Goal: Task Accomplishment & Management: Use online tool/utility

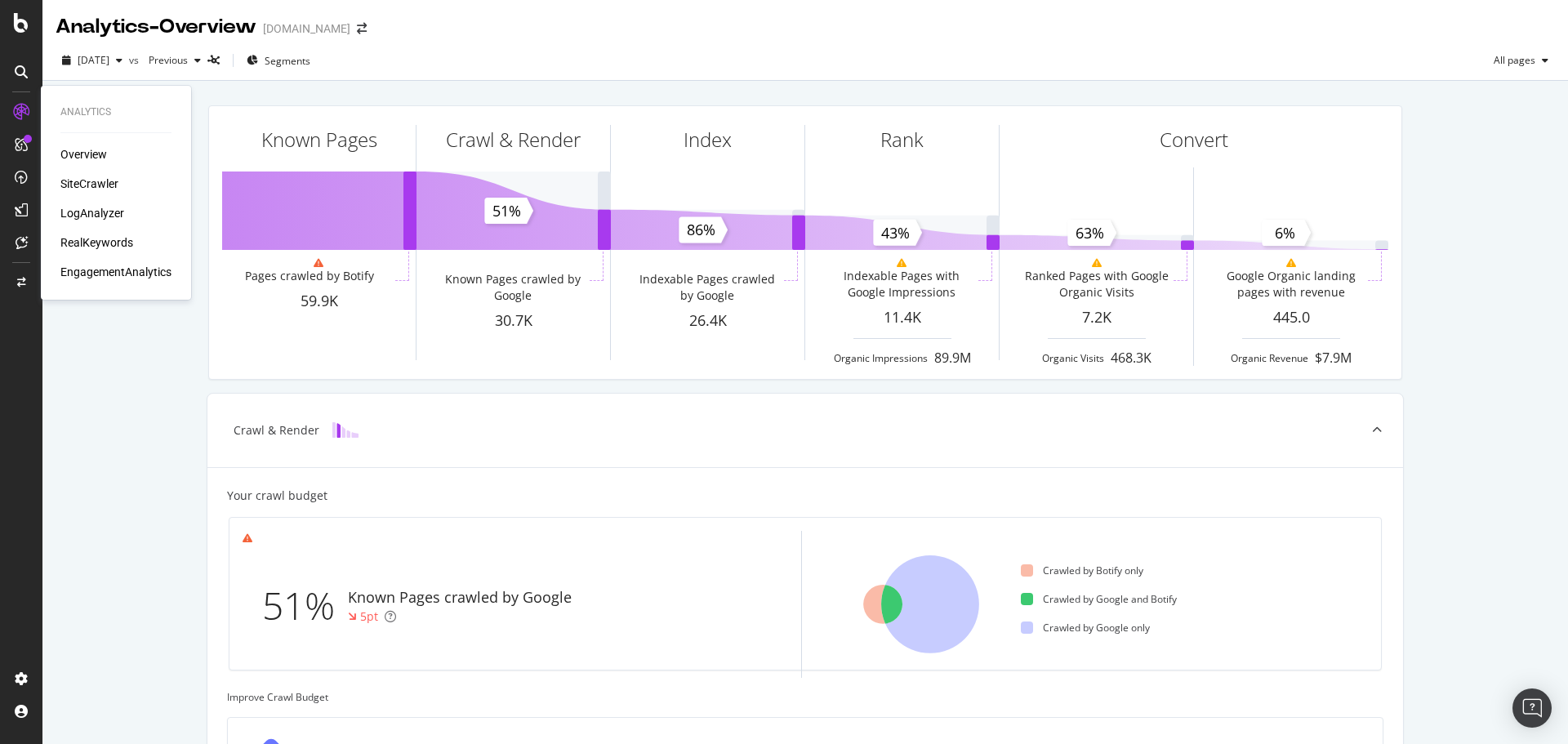
click at [89, 177] on div "SiteCrawler" at bounding box center [89, 184] width 58 height 16
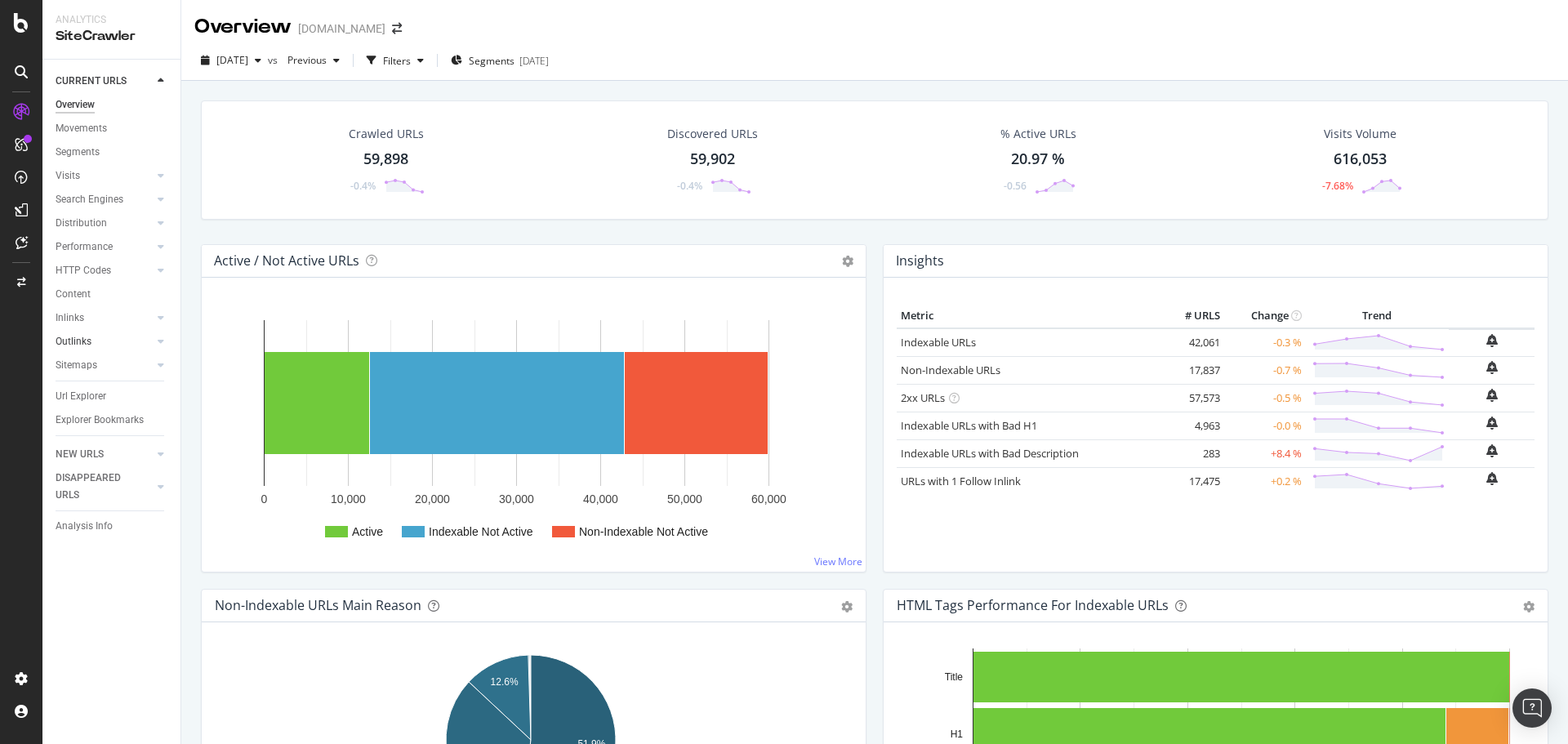
drag, startPoint x: 88, startPoint y: 339, endPoint x: 136, endPoint y: 347, distance: 48.7
click at [88, 339] on div "Outlinks" at bounding box center [74, 342] width 36 height 17
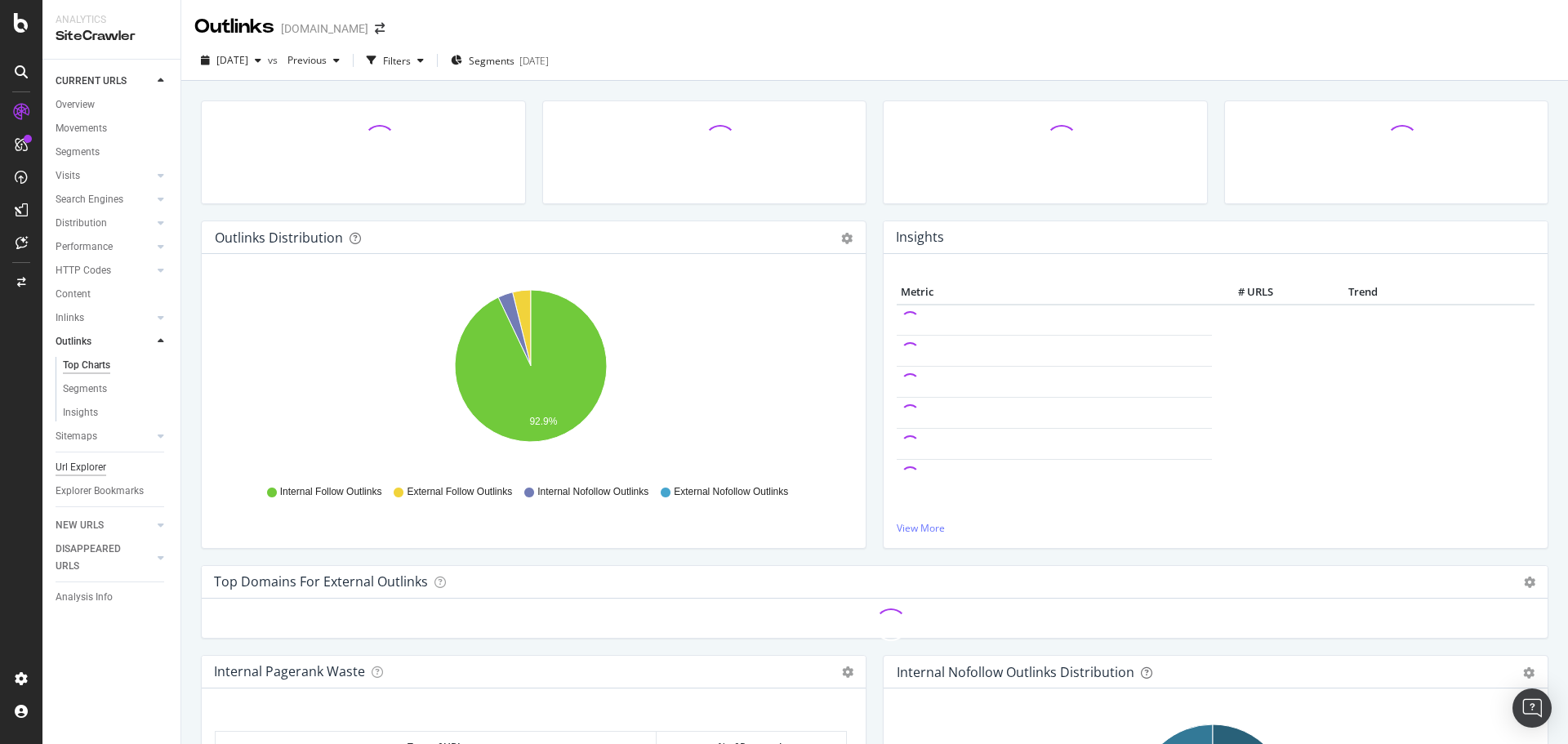
click at [99, 465] on div "Url Explorer" at bounding box center [81, 468] width 51 height 17
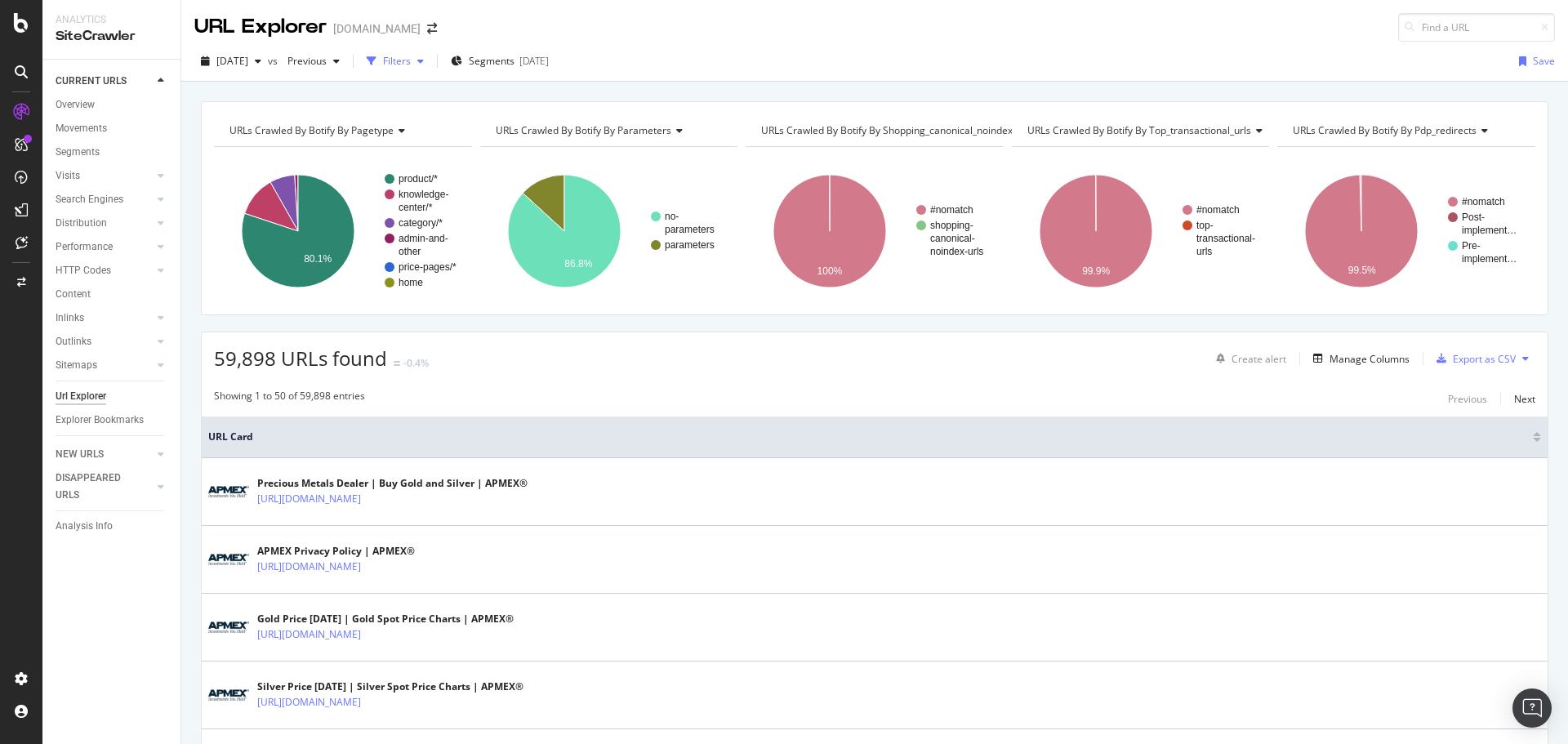
click at [411, 60] on div "Filters" at bounding box center [397, 61] width 27 height 14
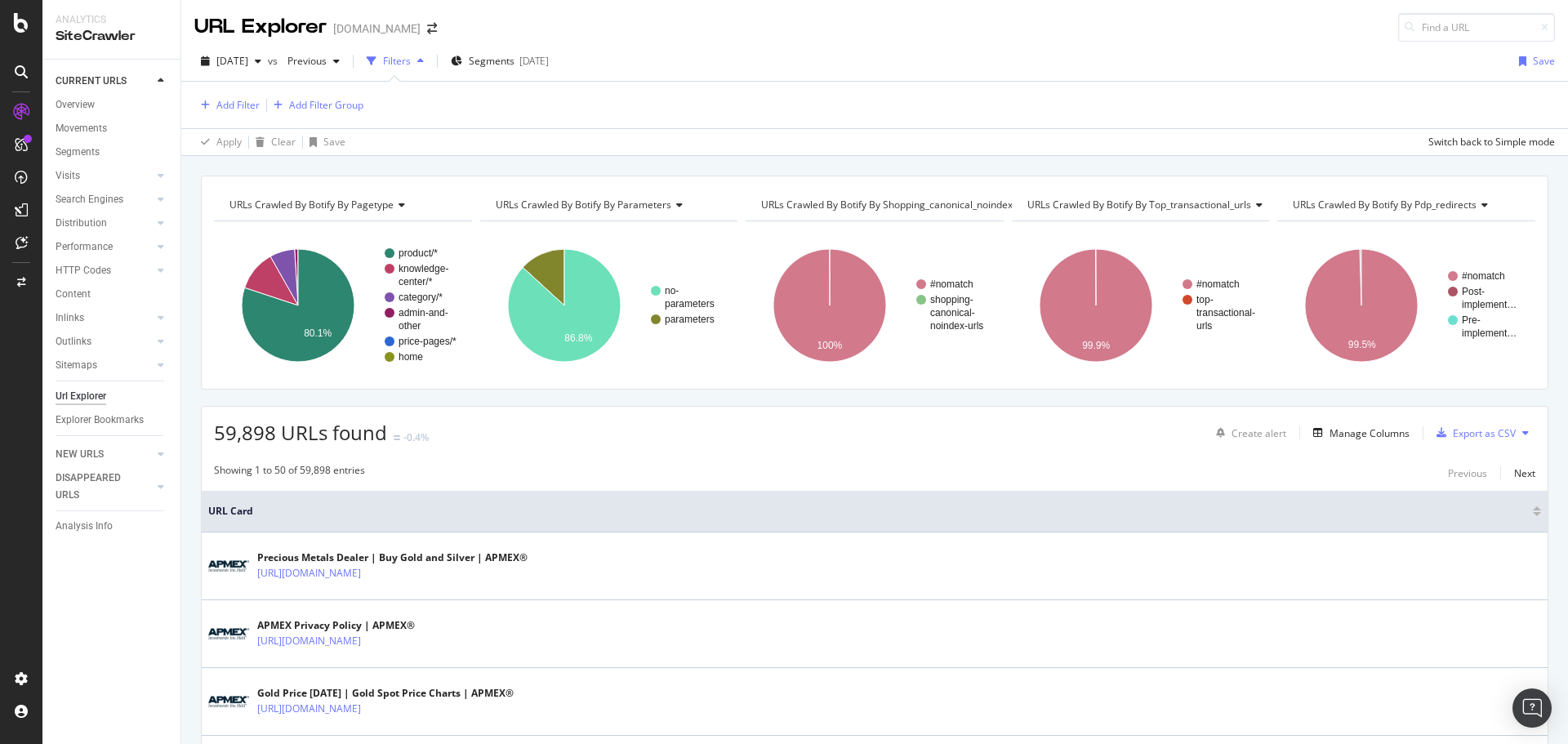
click at [411, 60] on div "Filters" at bounding box center [397, 61] width 27 height 14
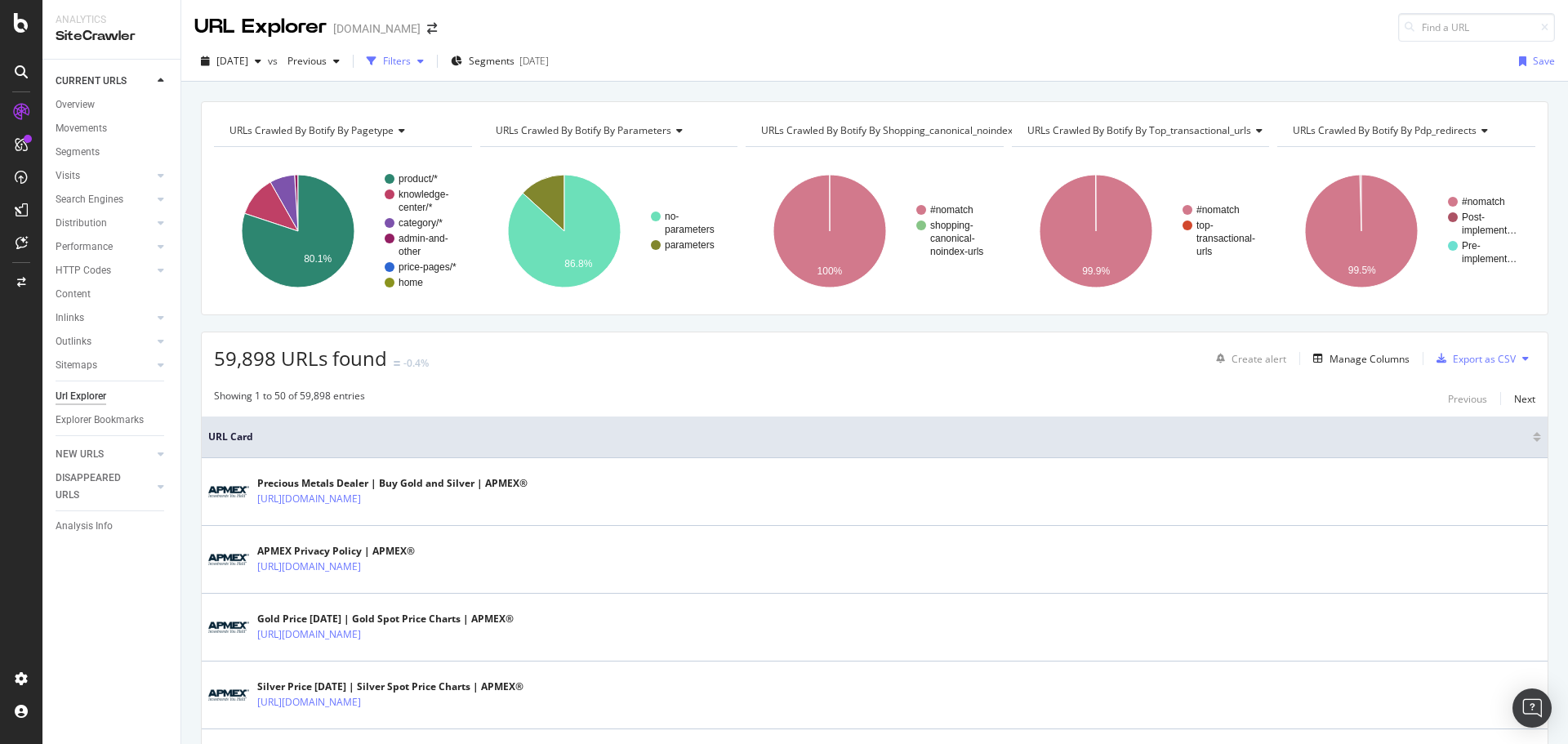
click at [424, 59] on icon "button" at bounding box center [421, 61] width 7 height 9
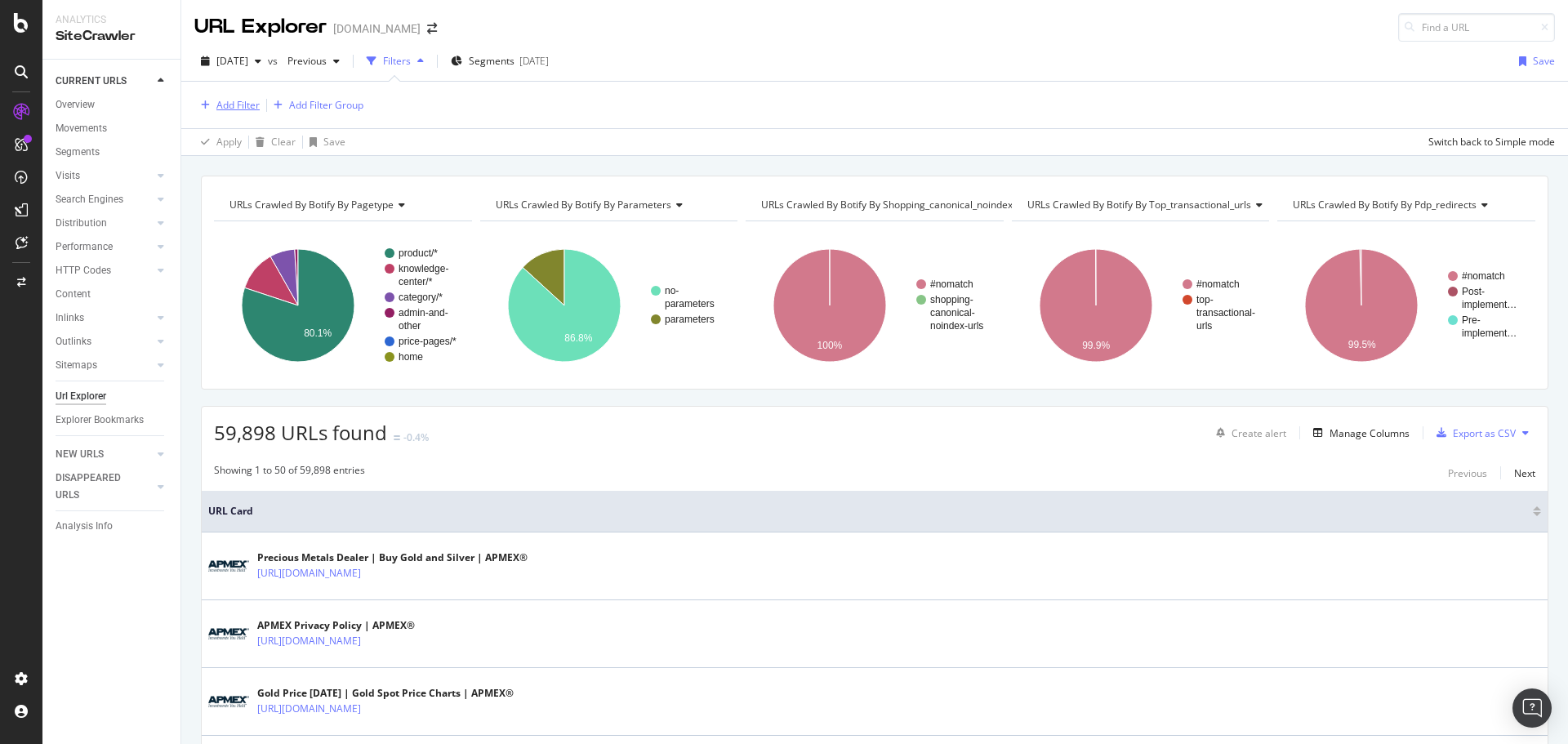
click at [253, 106] on div "Add Filter" at bounding box center [238, 105] width 43 height 14
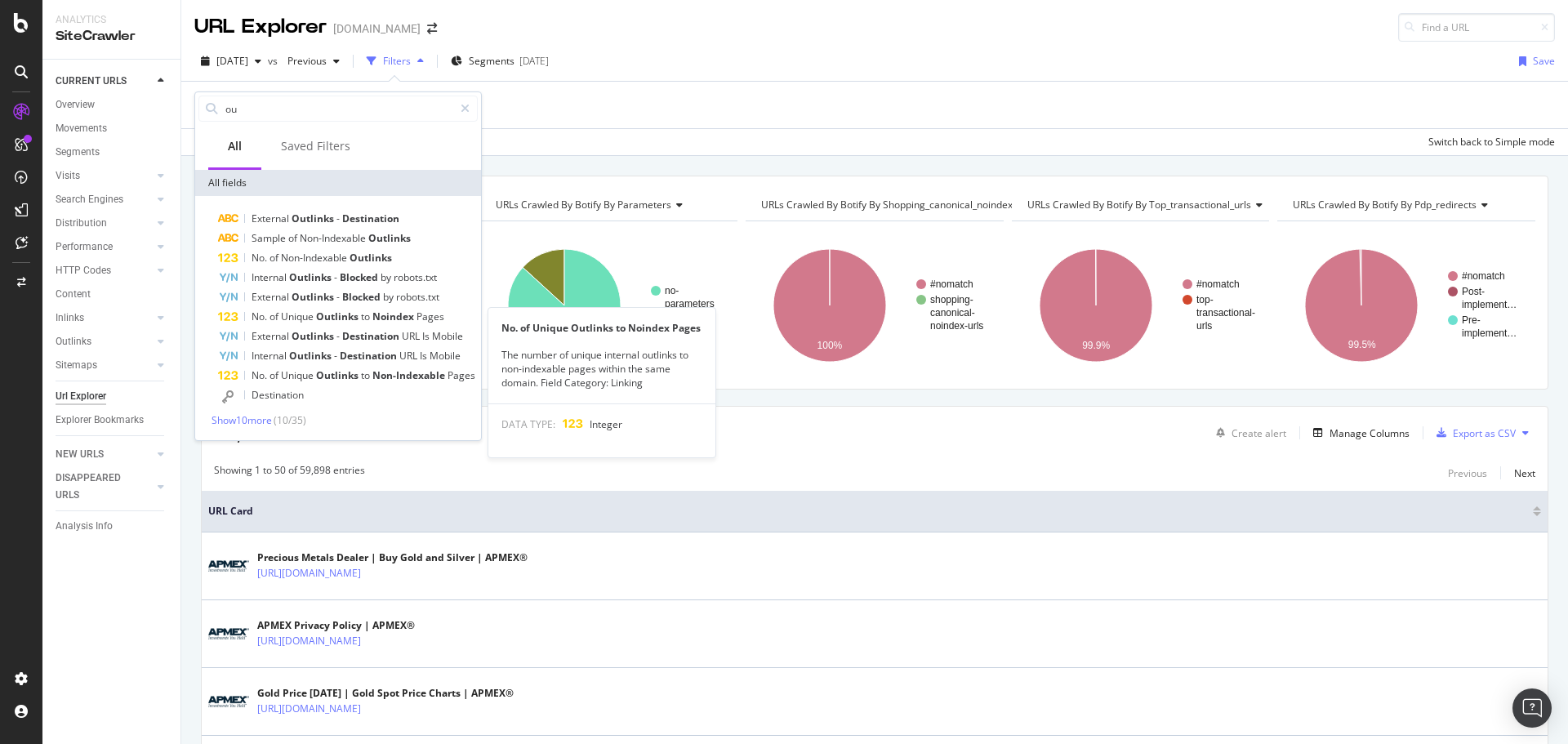
type input "o"
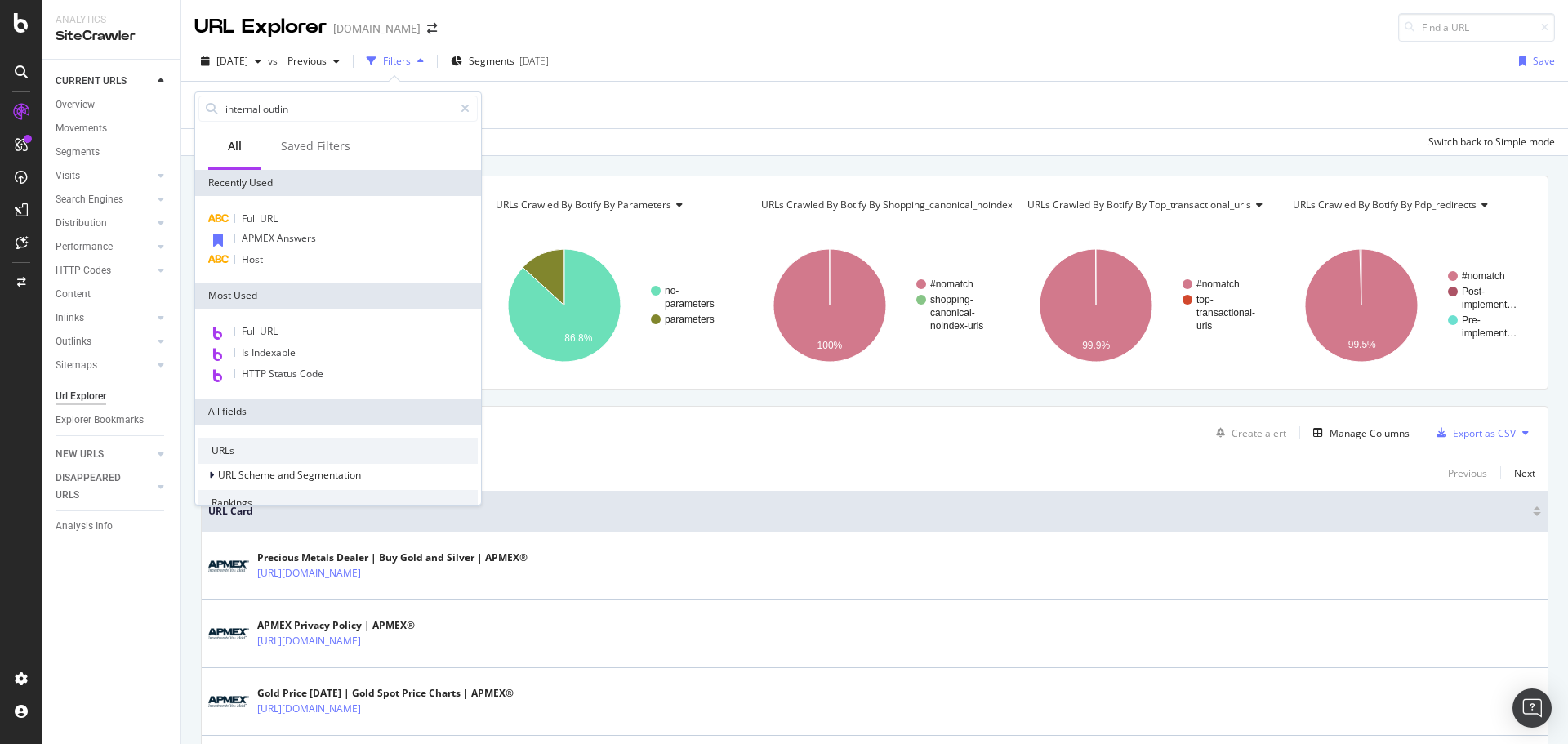
type input "internal outlink"
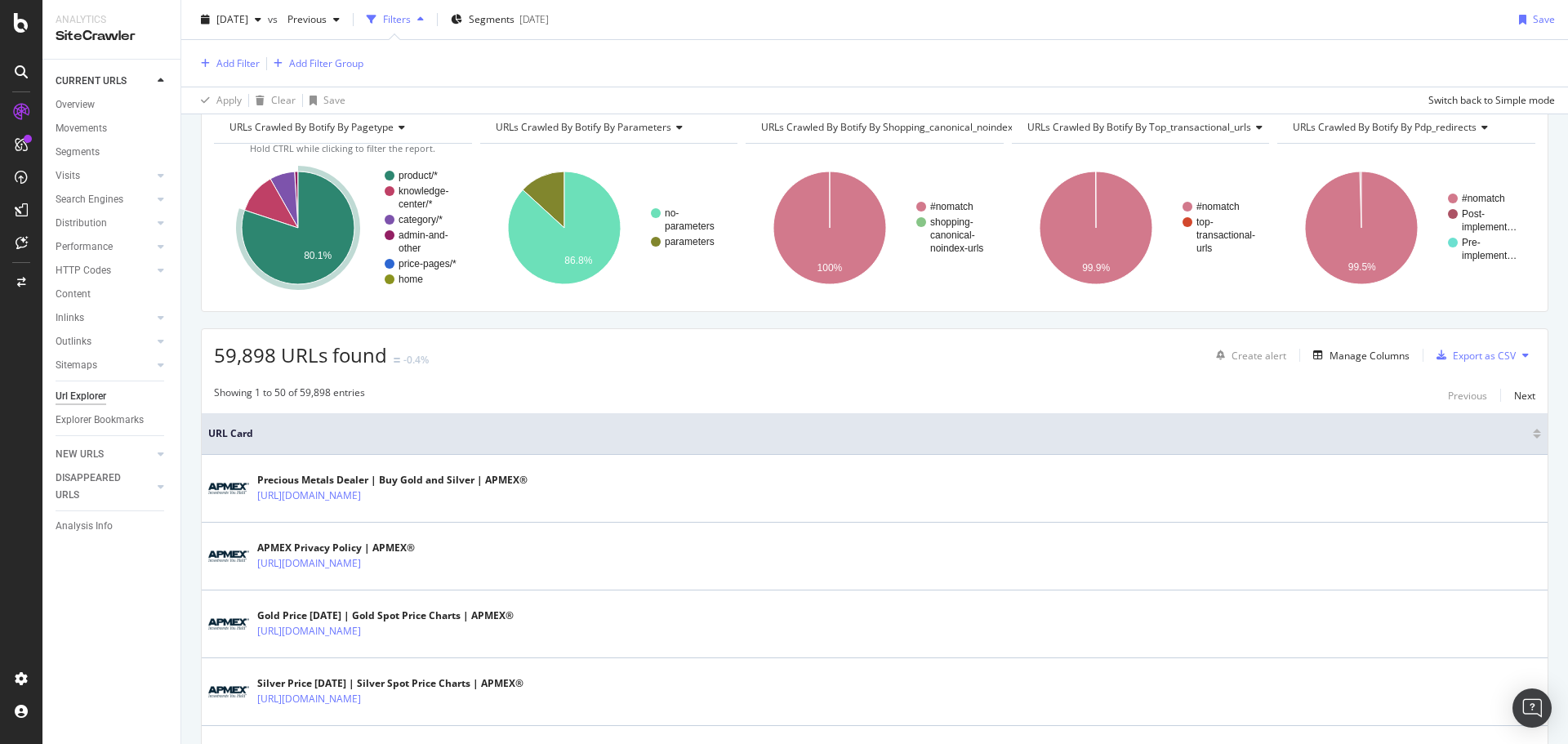
scroll to position [82, 0]
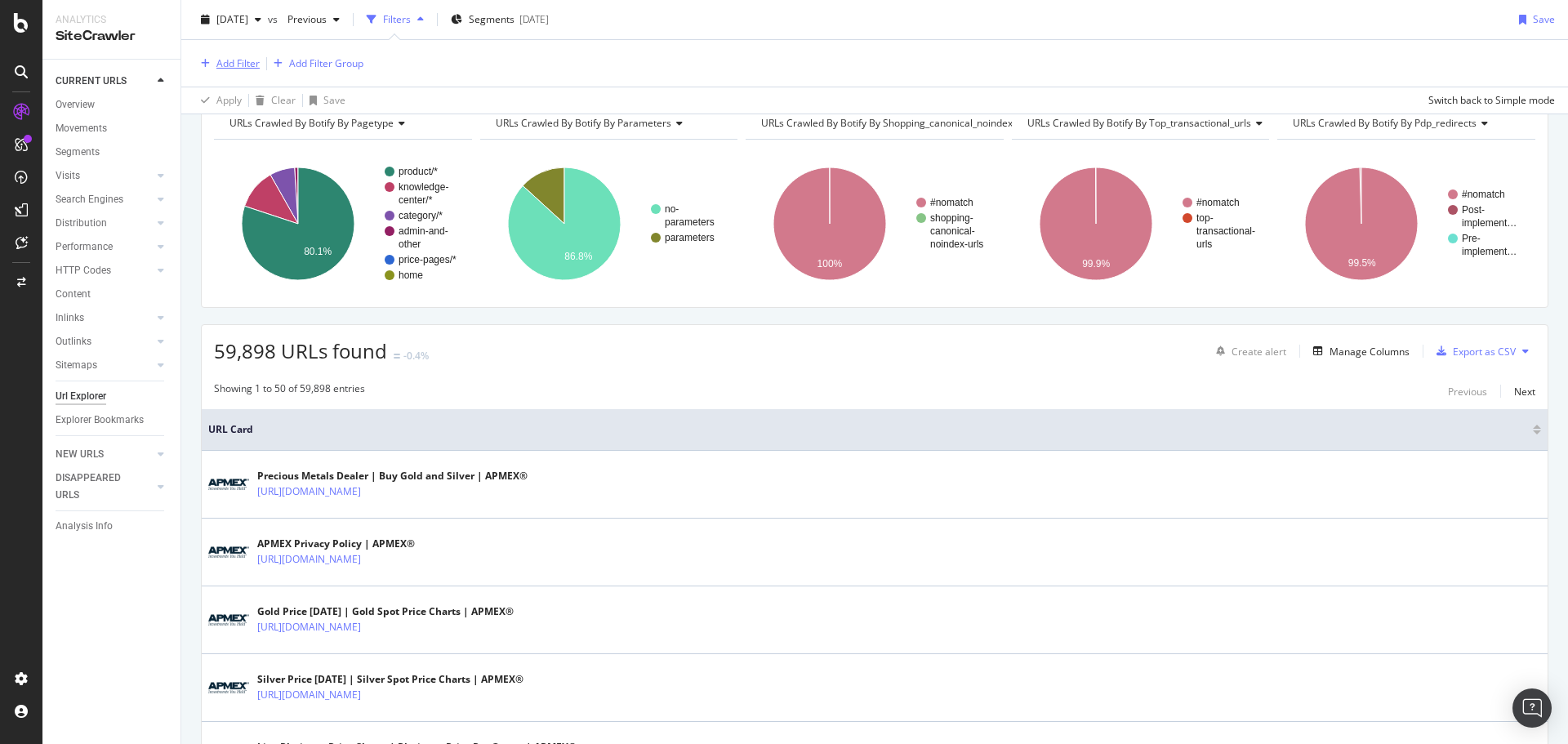
click at [251, 68] on div "Add Filter" at bounding box center [238, 64] width 43 height 14
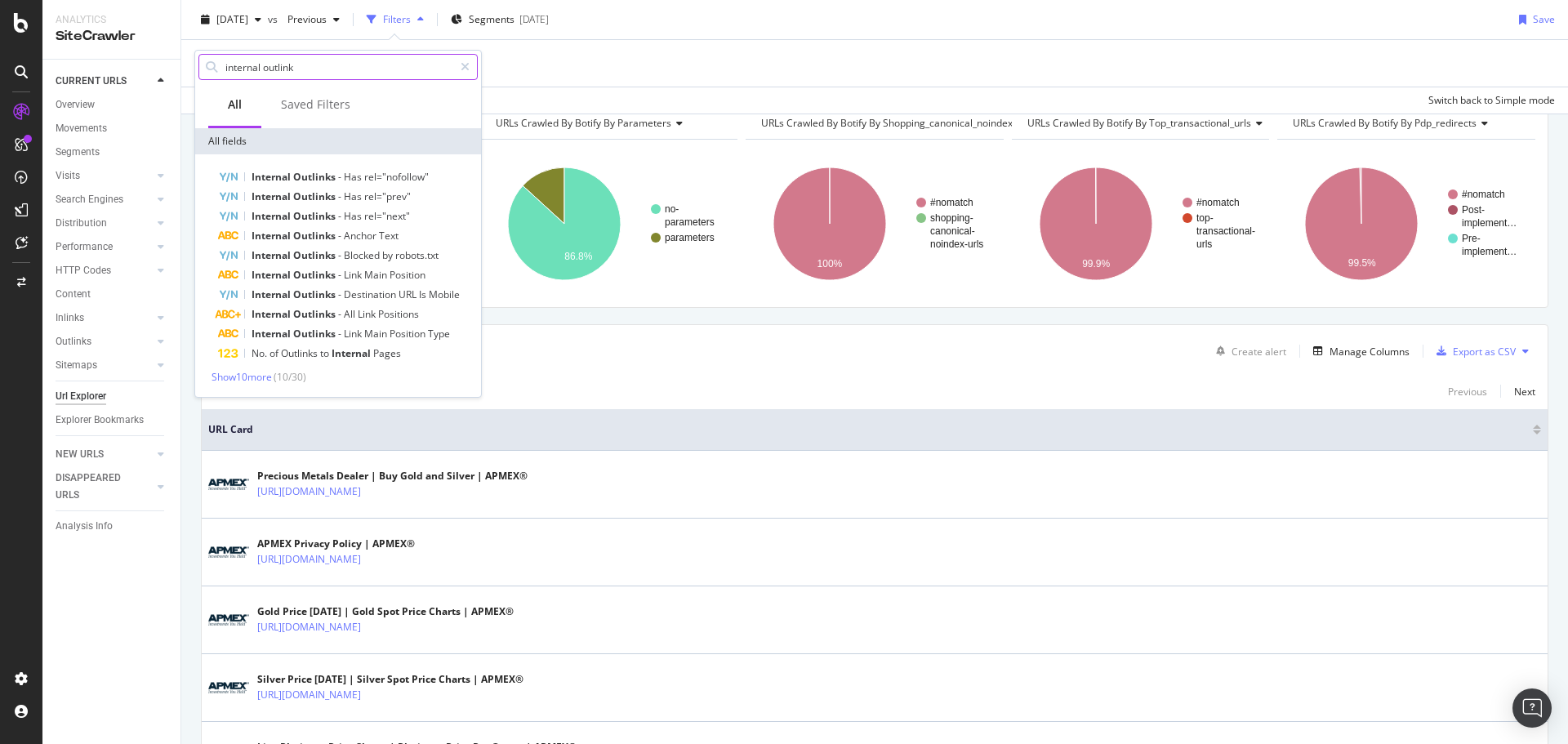
click at [320, 64] on input "internal outlink" at bounding box center [338, 67] width 229 height 25
click at [318, 69] on input "internal outlink" at bounding box center [338, 67] width 229 height 25
type input "internal outlinks -"
click at [262, 376] on span "Show 10 more" at bounding box center [241, 377] width 60 height 14
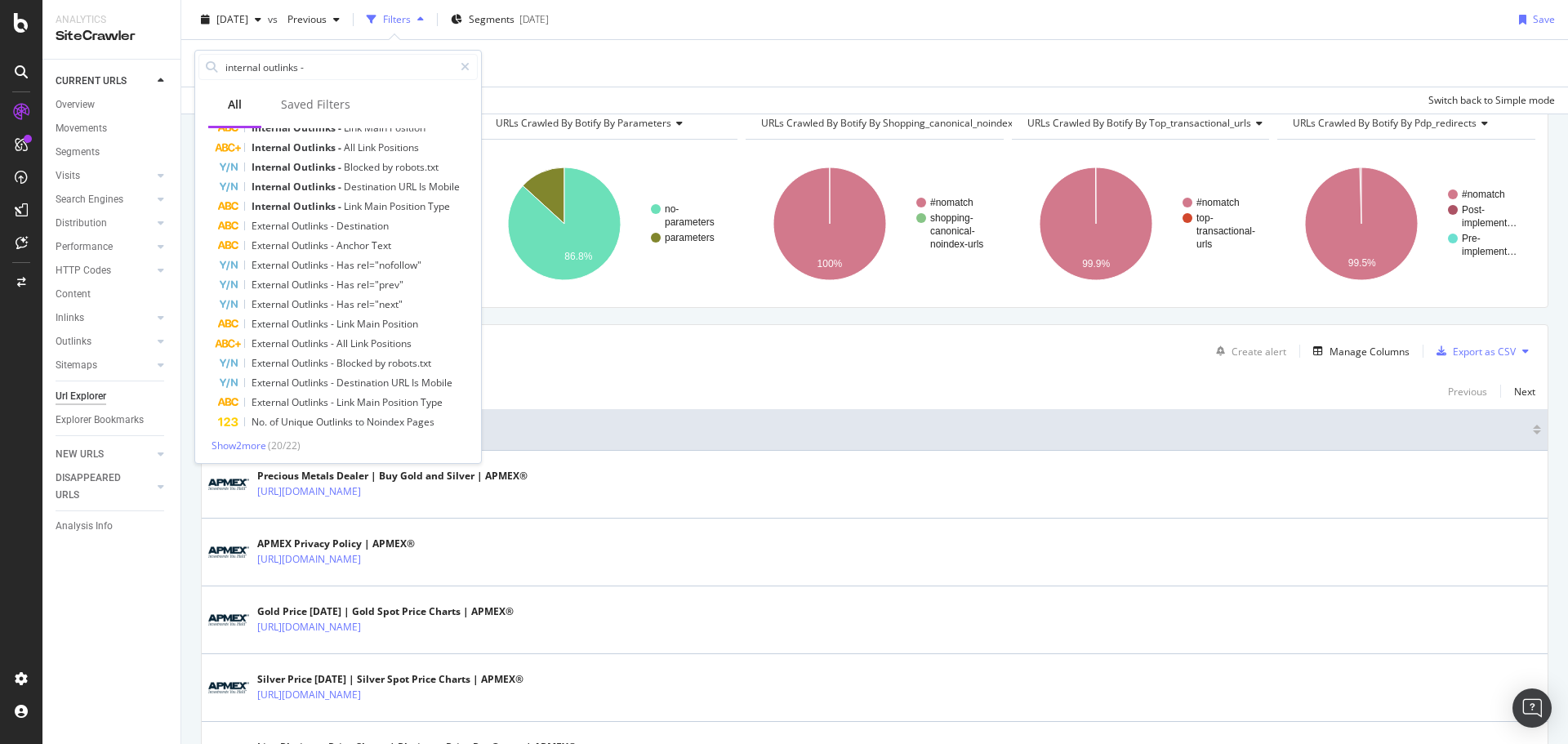
scroll to position [130, 0]
click at [250, 446] on span "Show 2 more" at bounding box center [239, 443] width 55 height 14
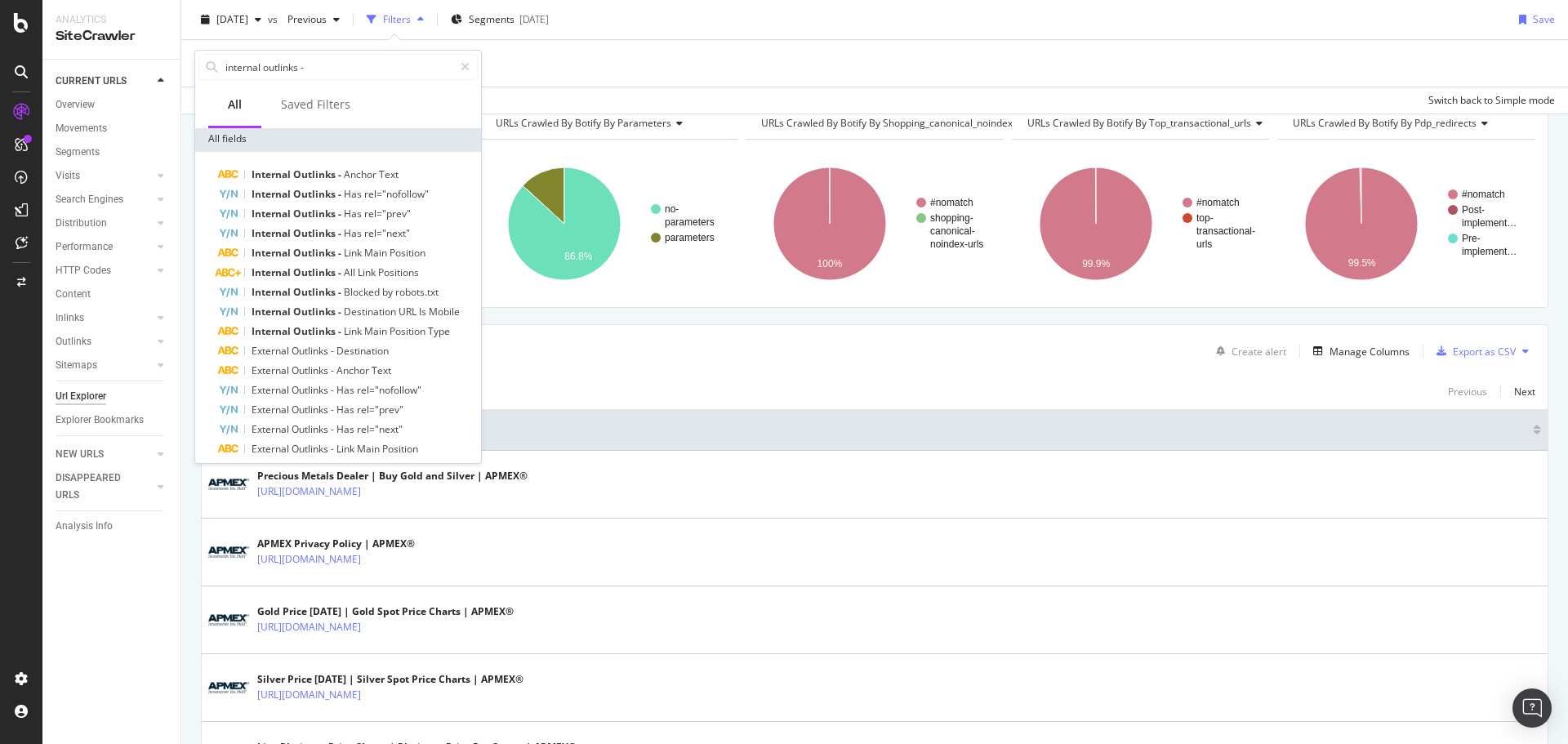
scroll to position [0, 0]
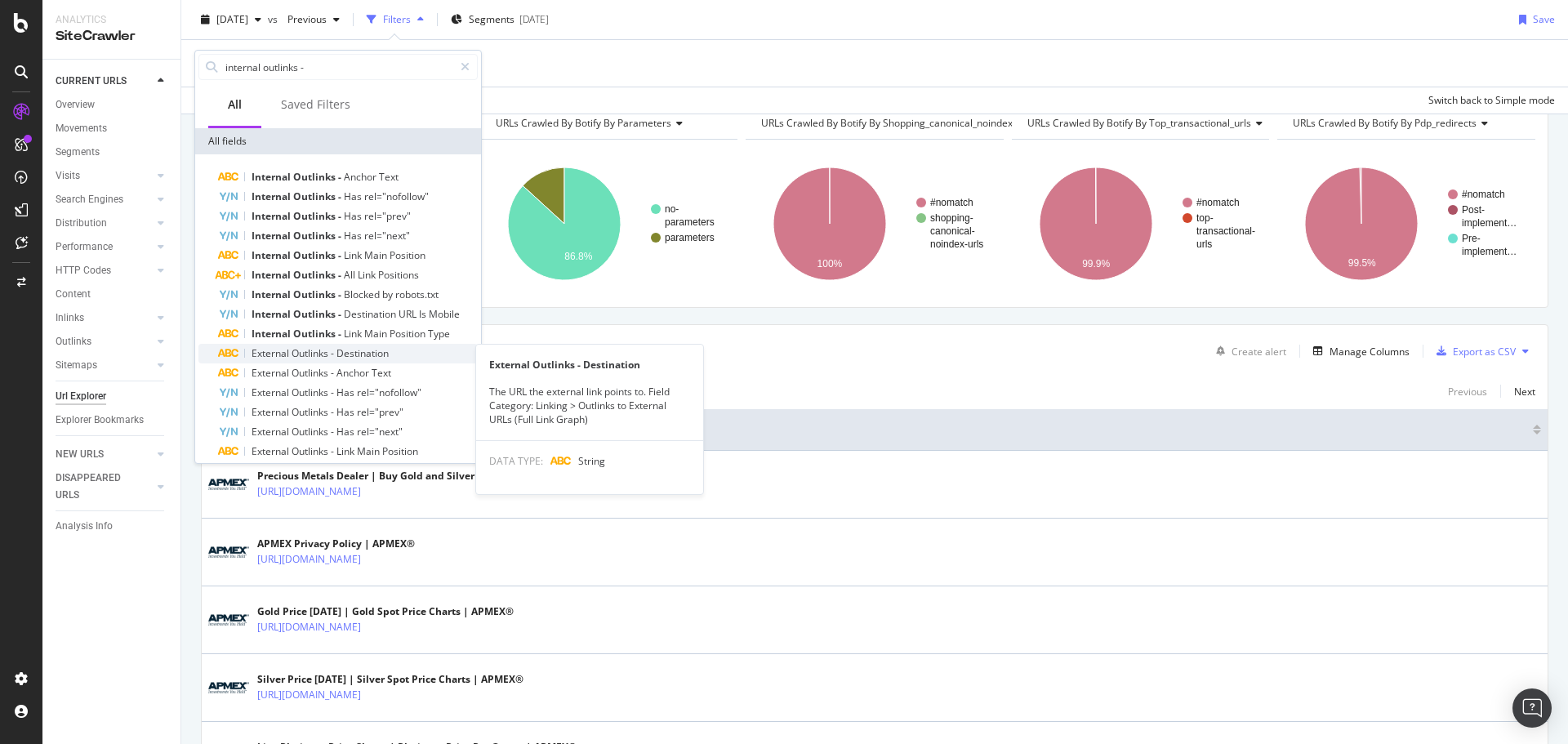
click at [291, 354] on span "External" at bounding box center [271, 354] width 40 height 14
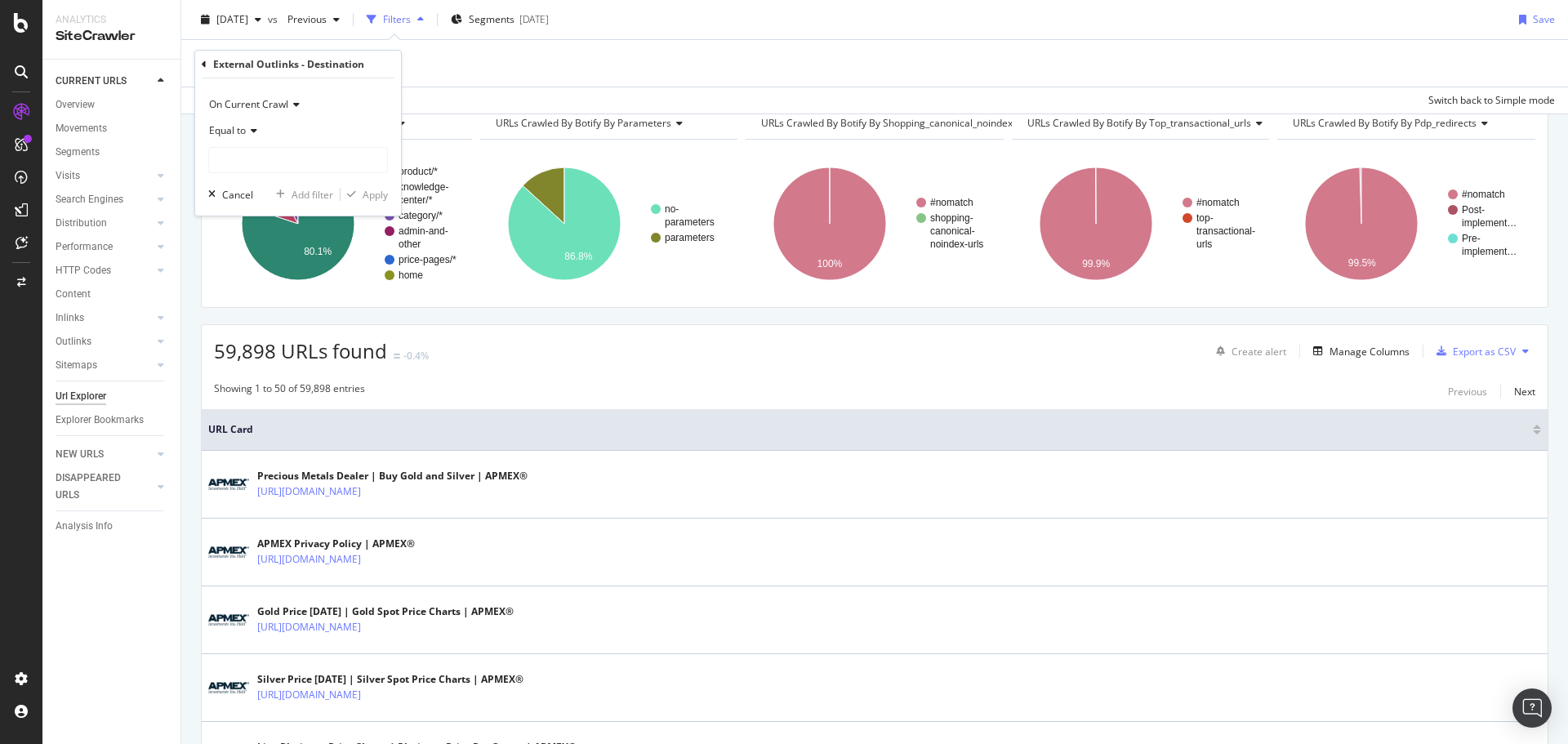
click at [245, 130] on span "Equal to" at bounding box center [227, 130] width 37 height 14
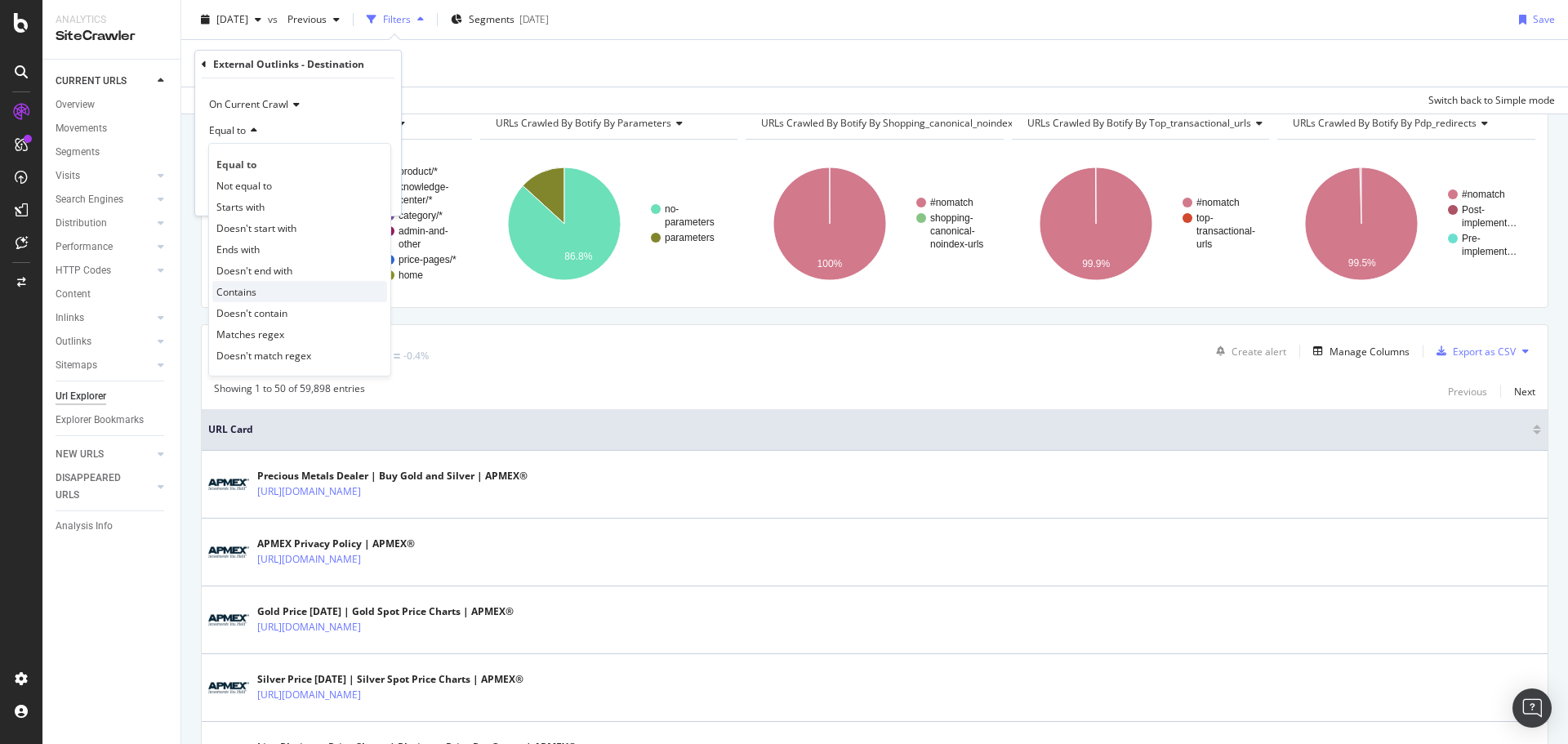
click at [245, 293] on span "Contains" at bounding box center [236, 292] width 40 height 14
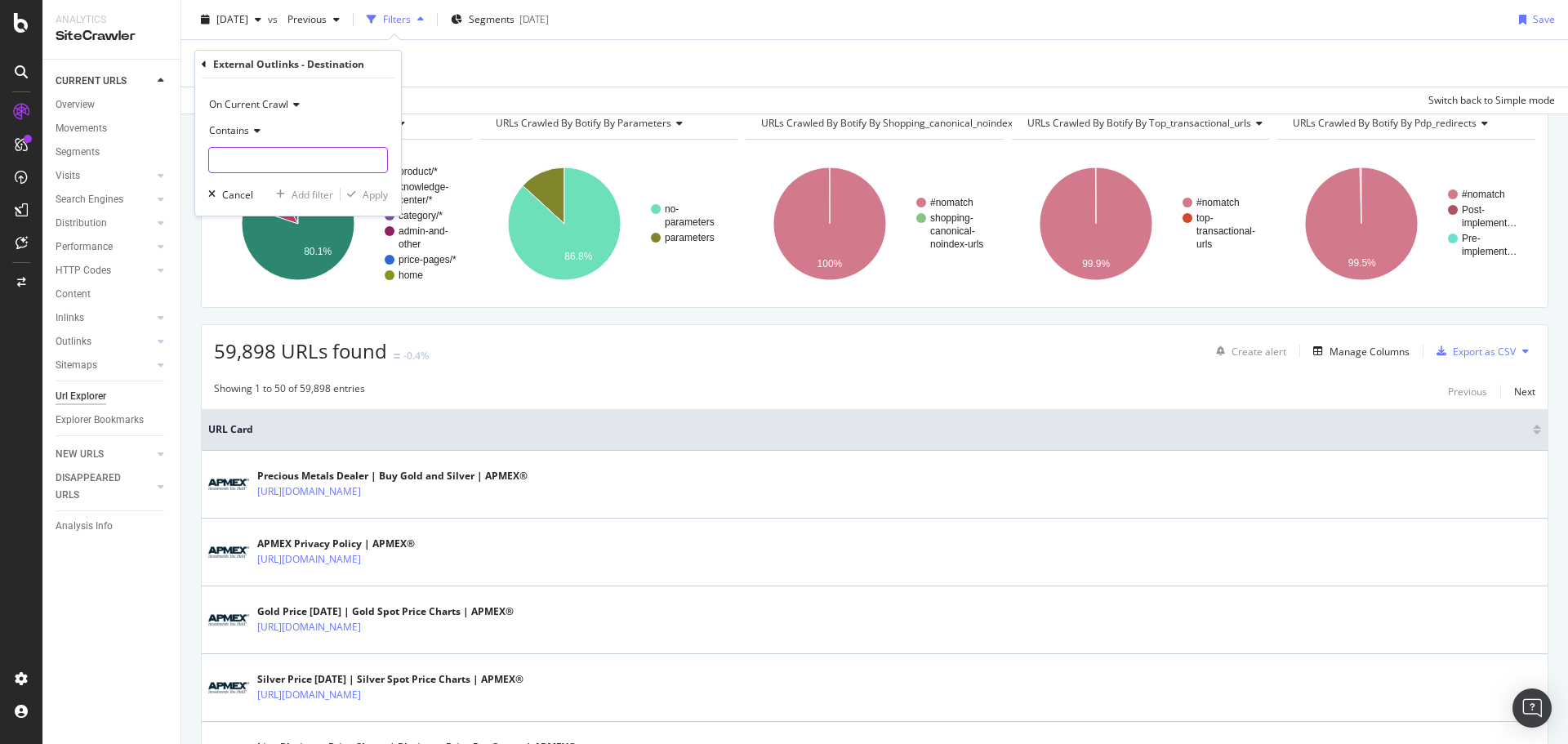
click at [265, 165] on input "text" at bounding box center [298, 160] width 178 height 26
type input "[DOMAIN_NAME]"
click at [380, 199] on div "Apply" at bounding box center [376, 195] width 26 height 14
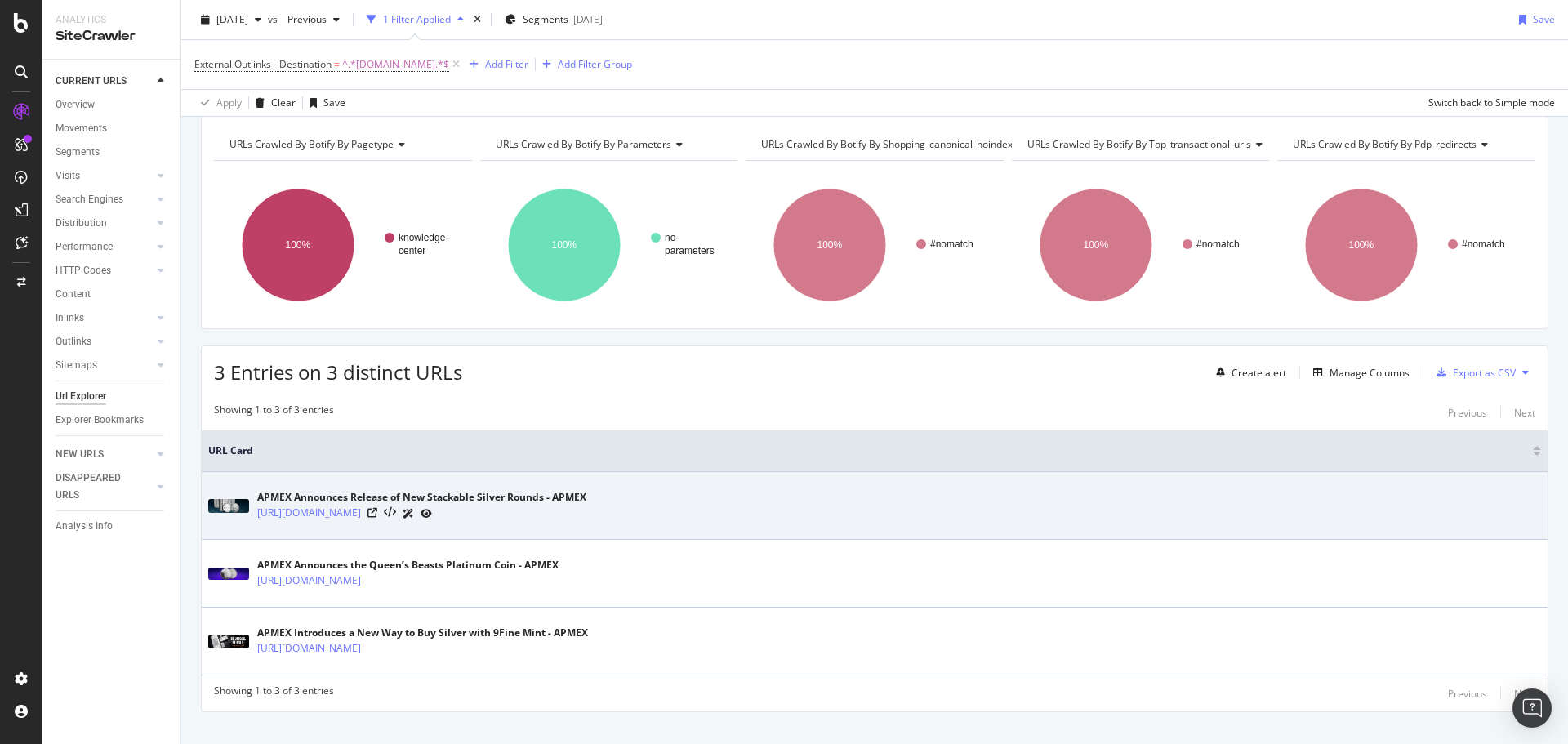
scroll to position [88, 0]
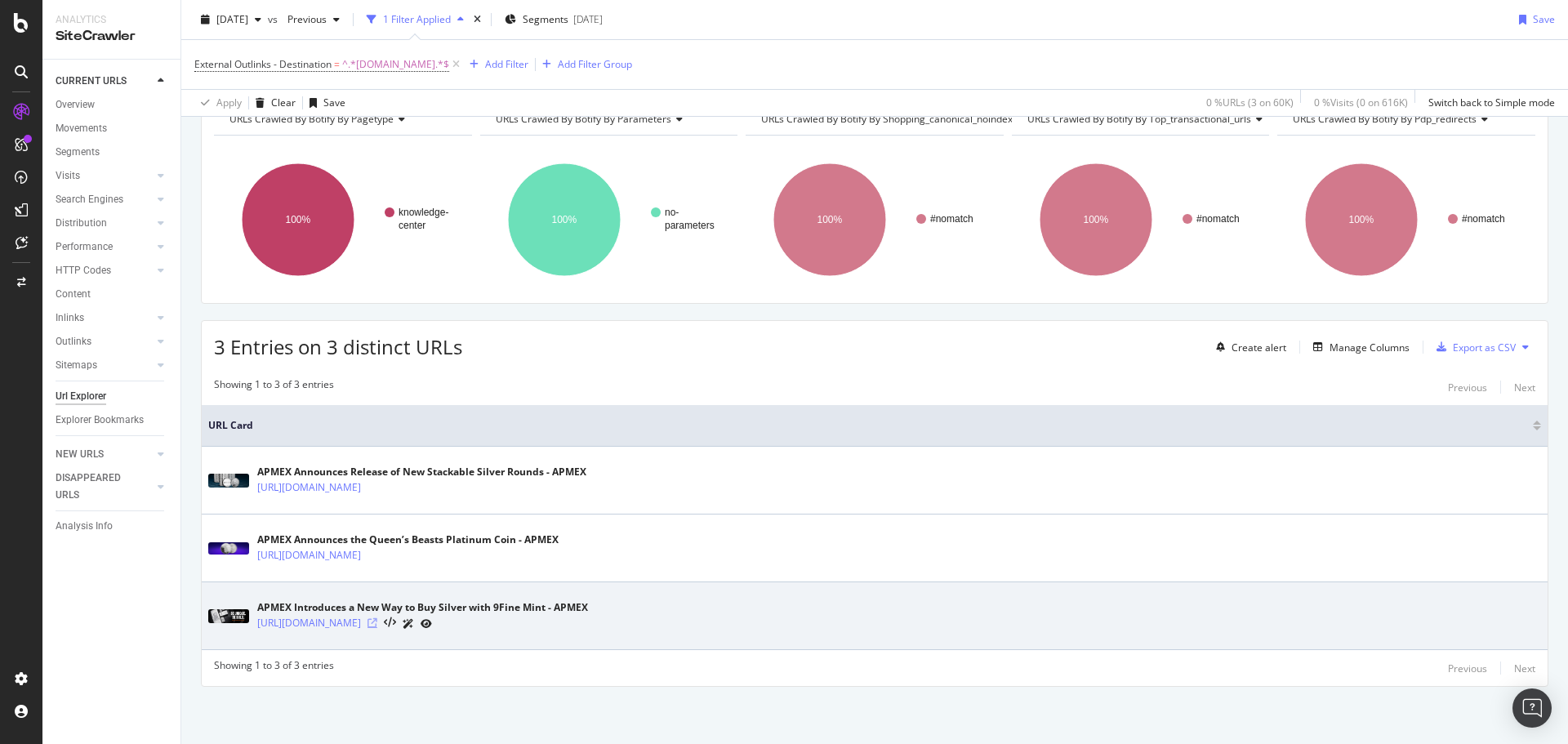
click at [378, 620] on icon at bounding box center [372, 622] width 9 height 9
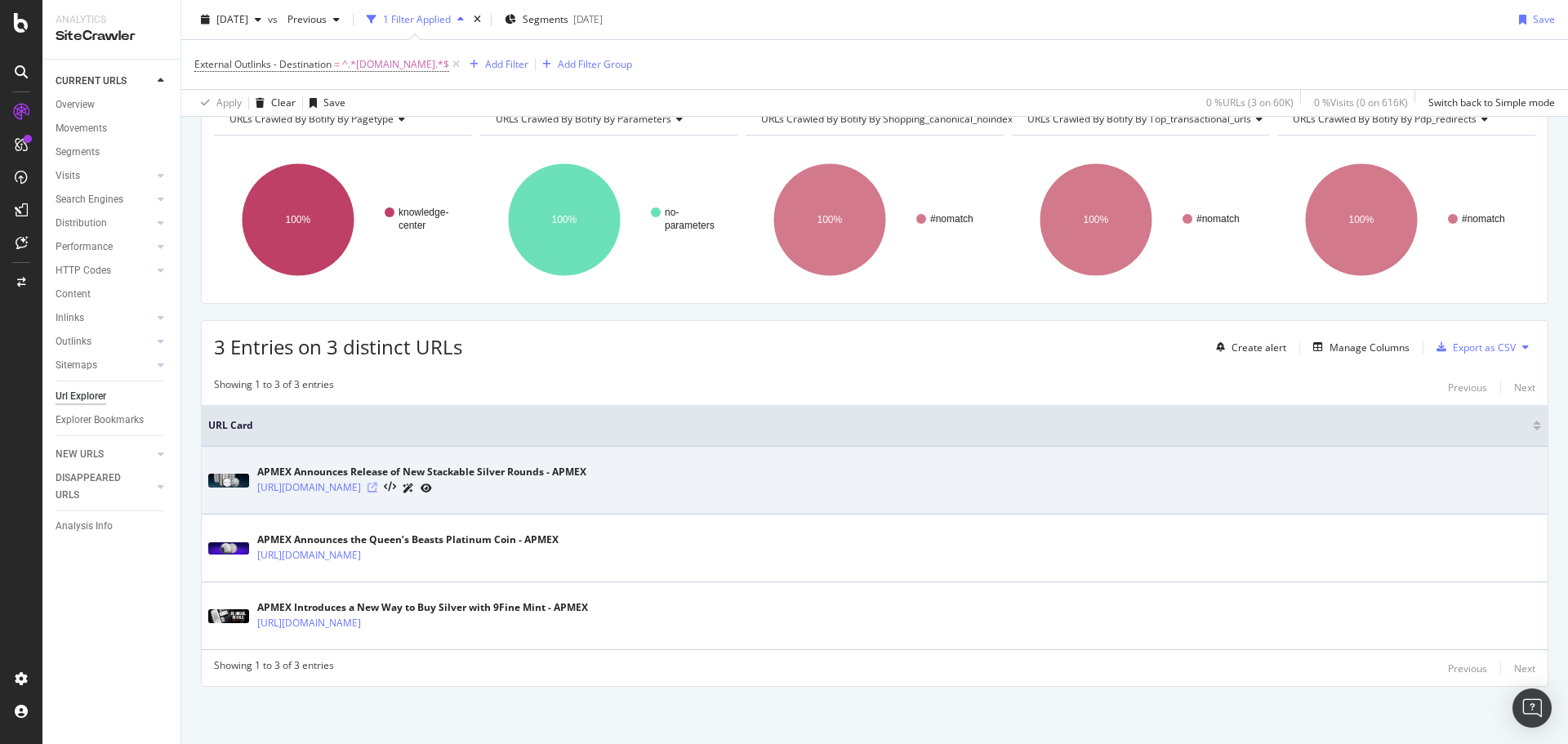
click at [378, 485] on icon at bounding box center [372, 487] width 9 height 9
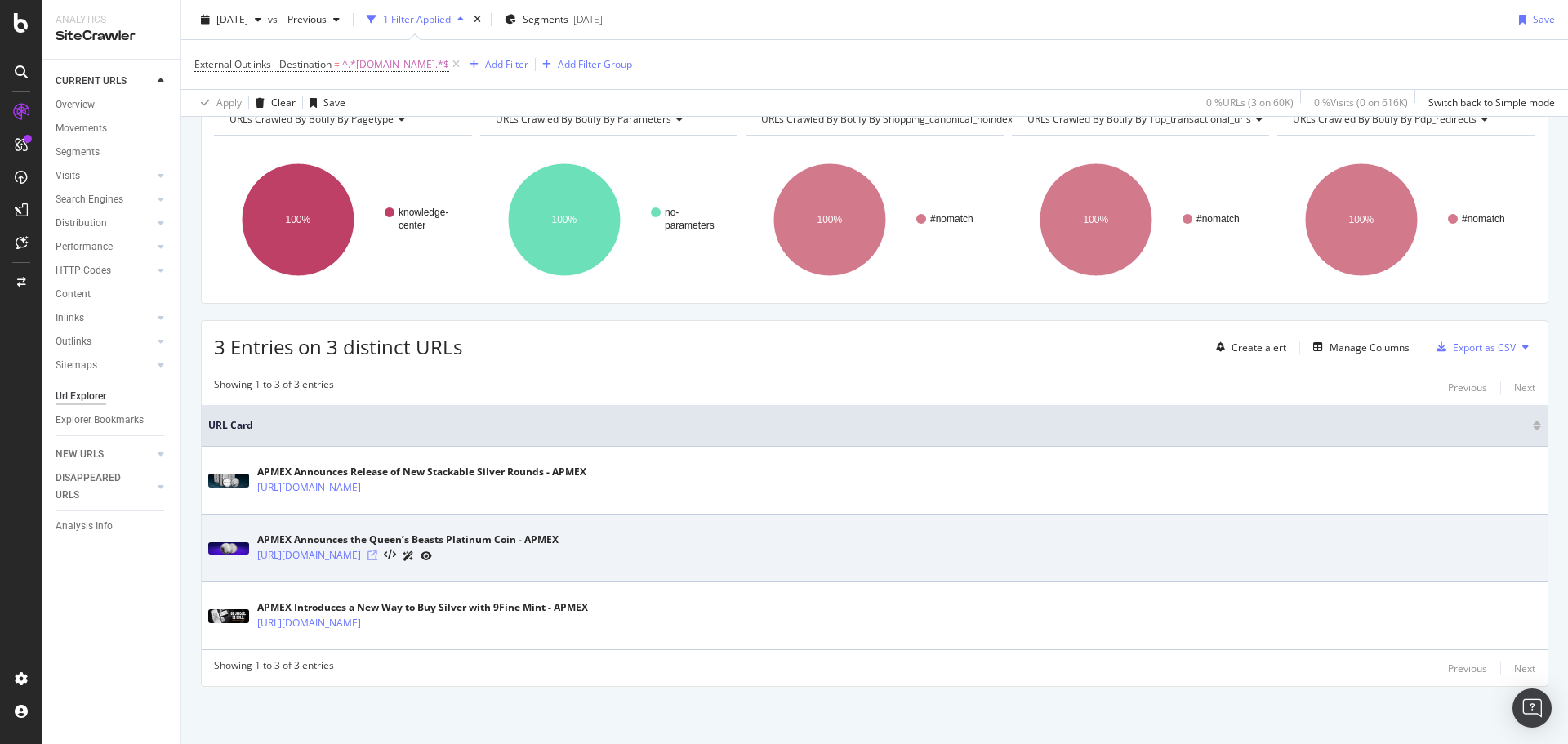
click at [378, 558] on icon at bounding box center [372, 554] width 9 height 9
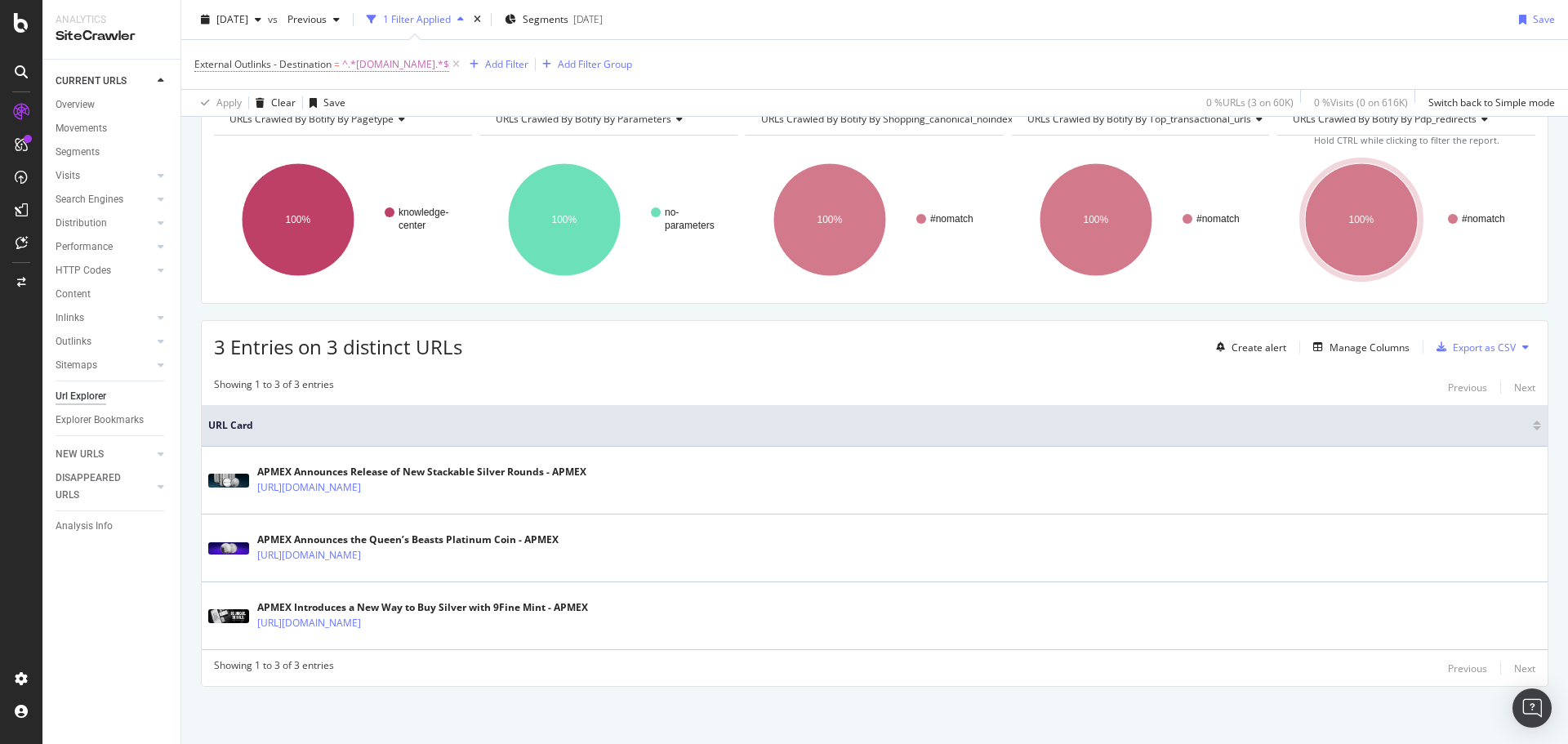
click at [310, 60] on span "External Outlinks - Destination" at bounding box center [263, 64] width 137 height 14
click at [203, 61] on icon at bounding box center [204, 63] width 5 height 9
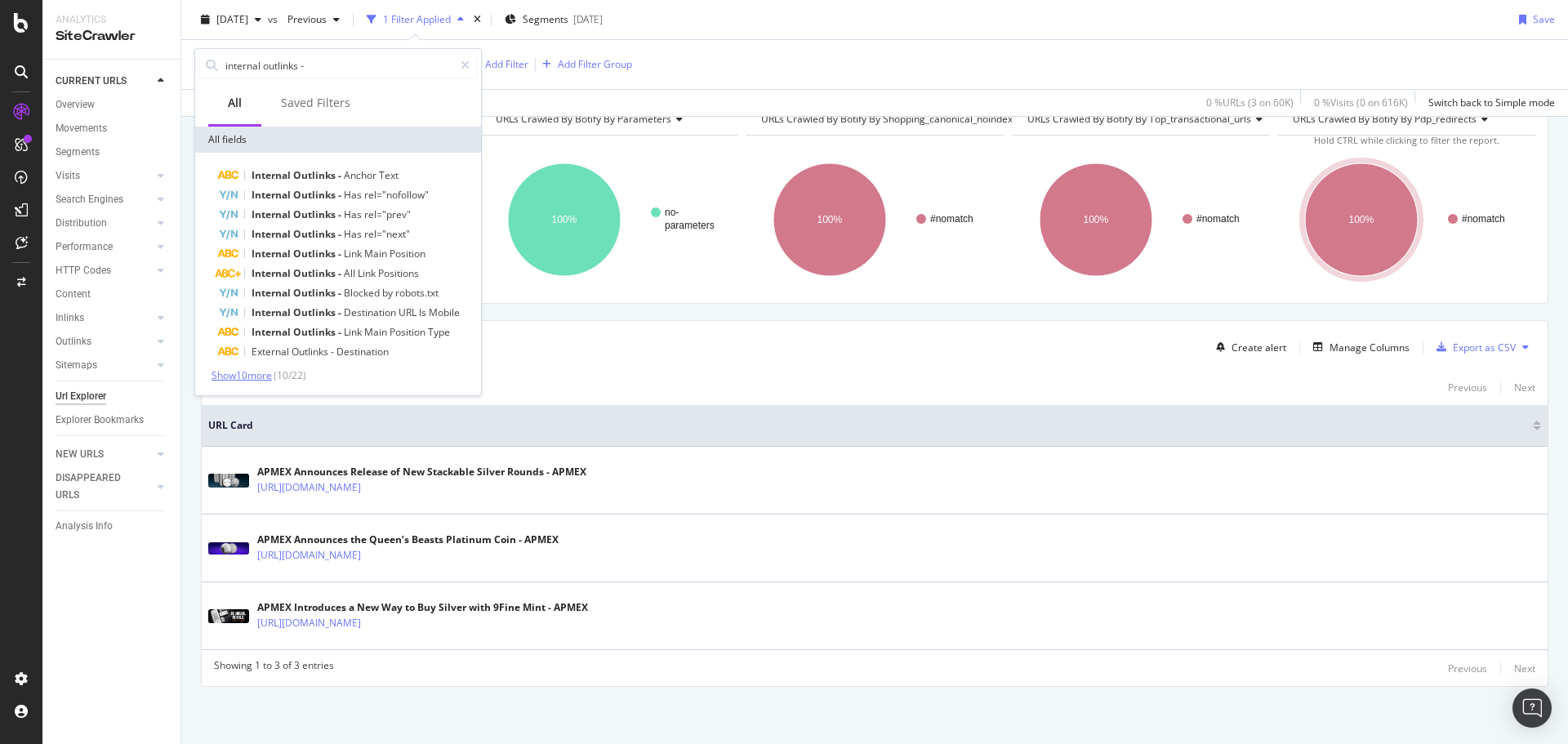
click at [254, 376] on span "Show 10 more" at bounding box center [241, 375] width 60 height 14
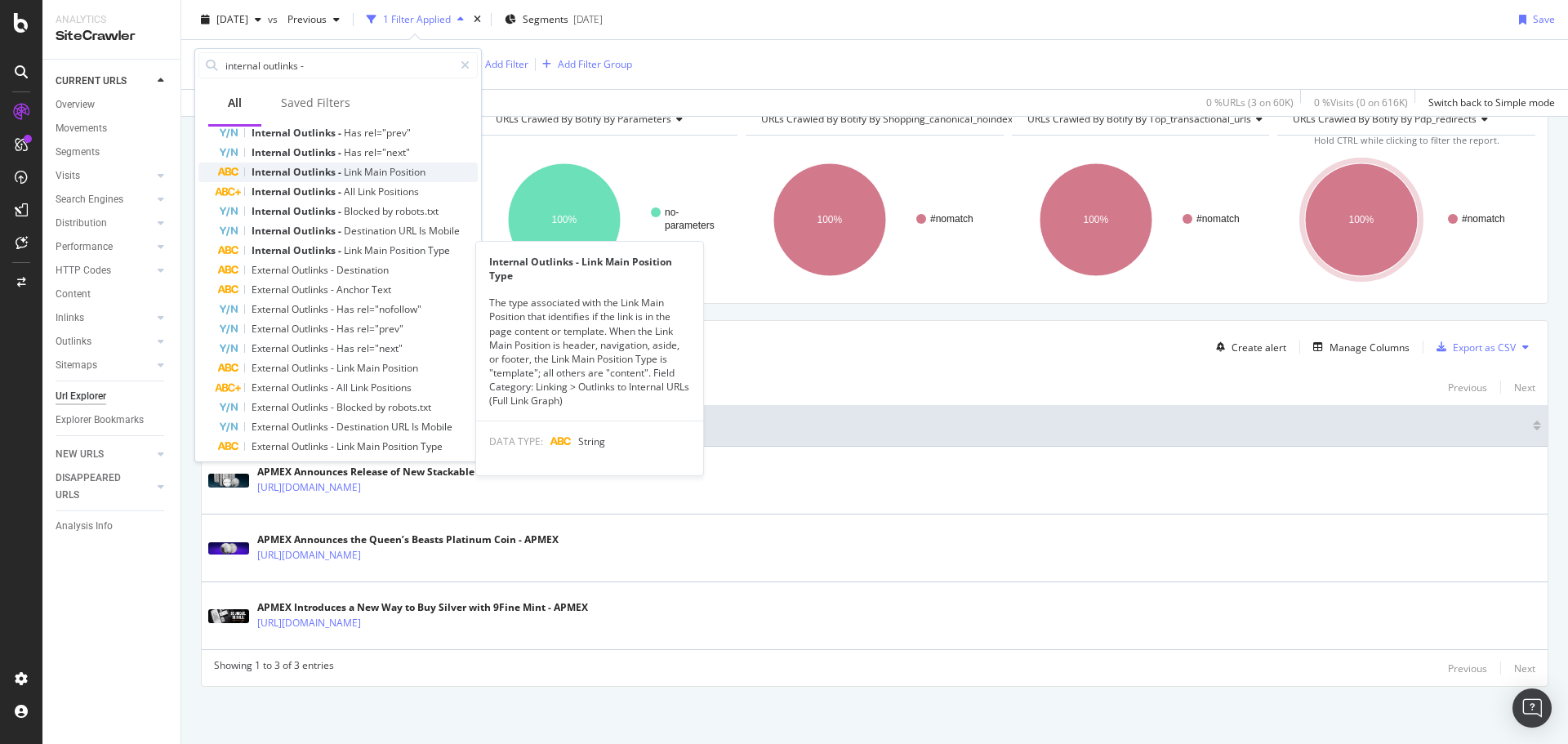
scroll to position [130, 0]
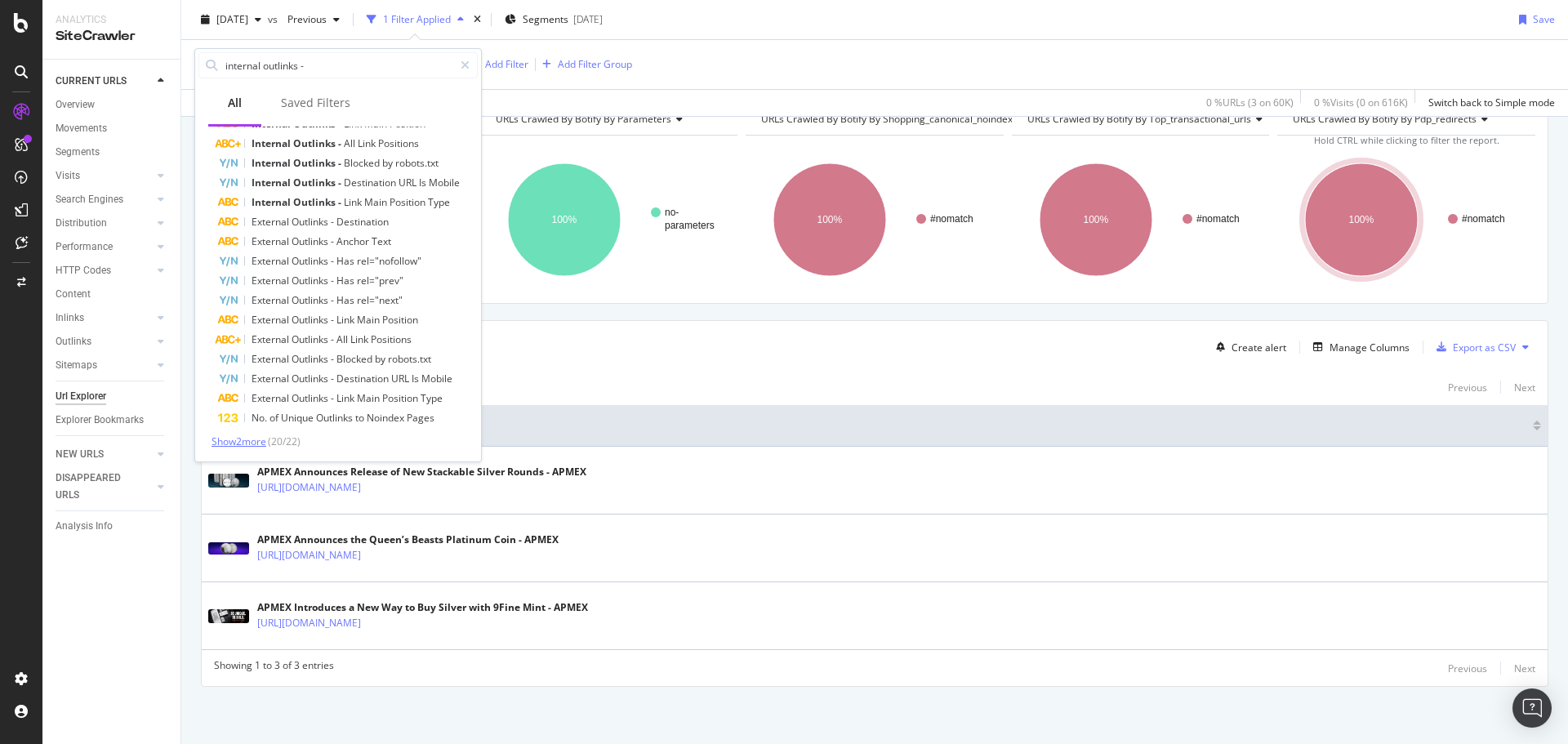
click at [235, 443] on span "Show 2 more" at bounding box center [239, 441] width 55 height 14
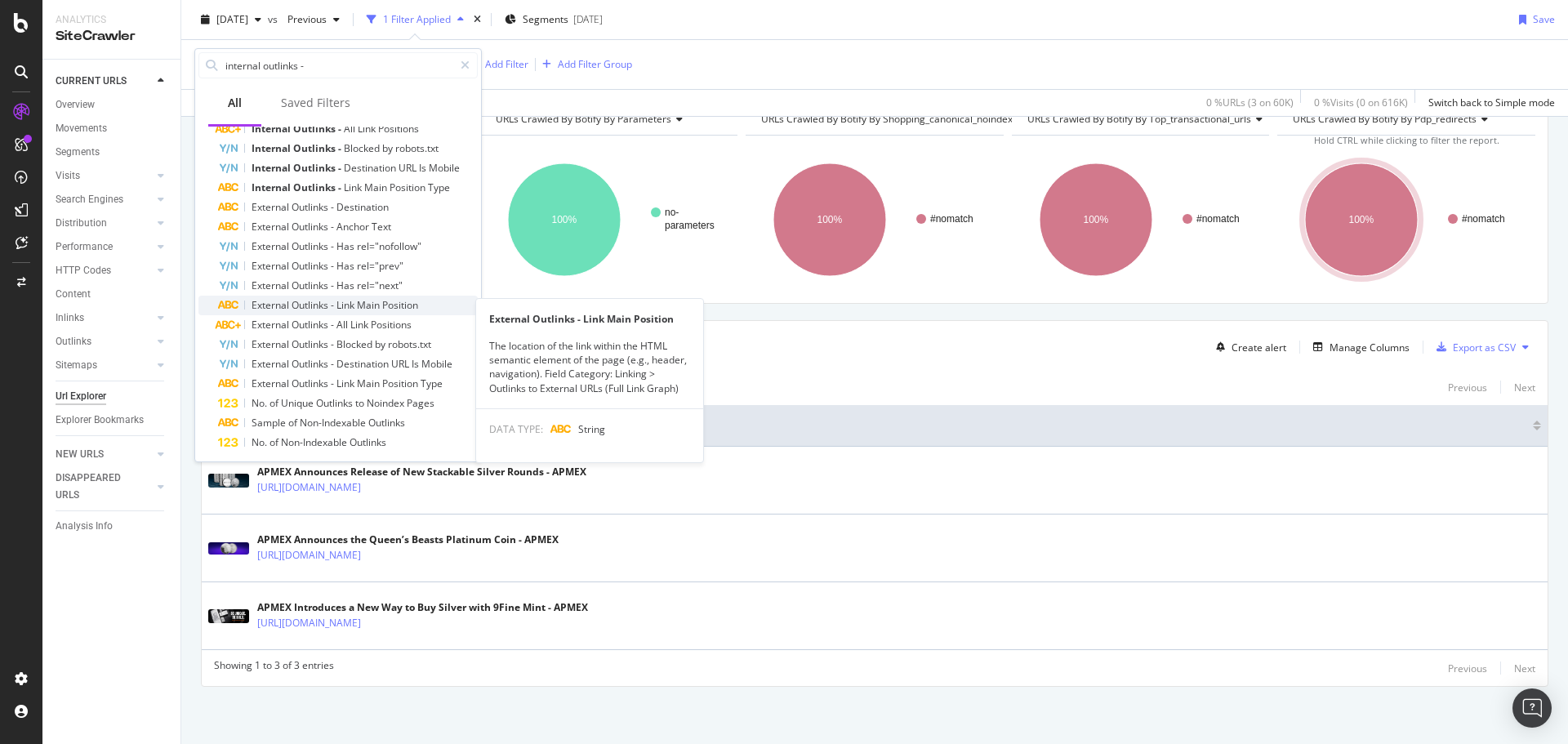
scroll to position [148, 0]
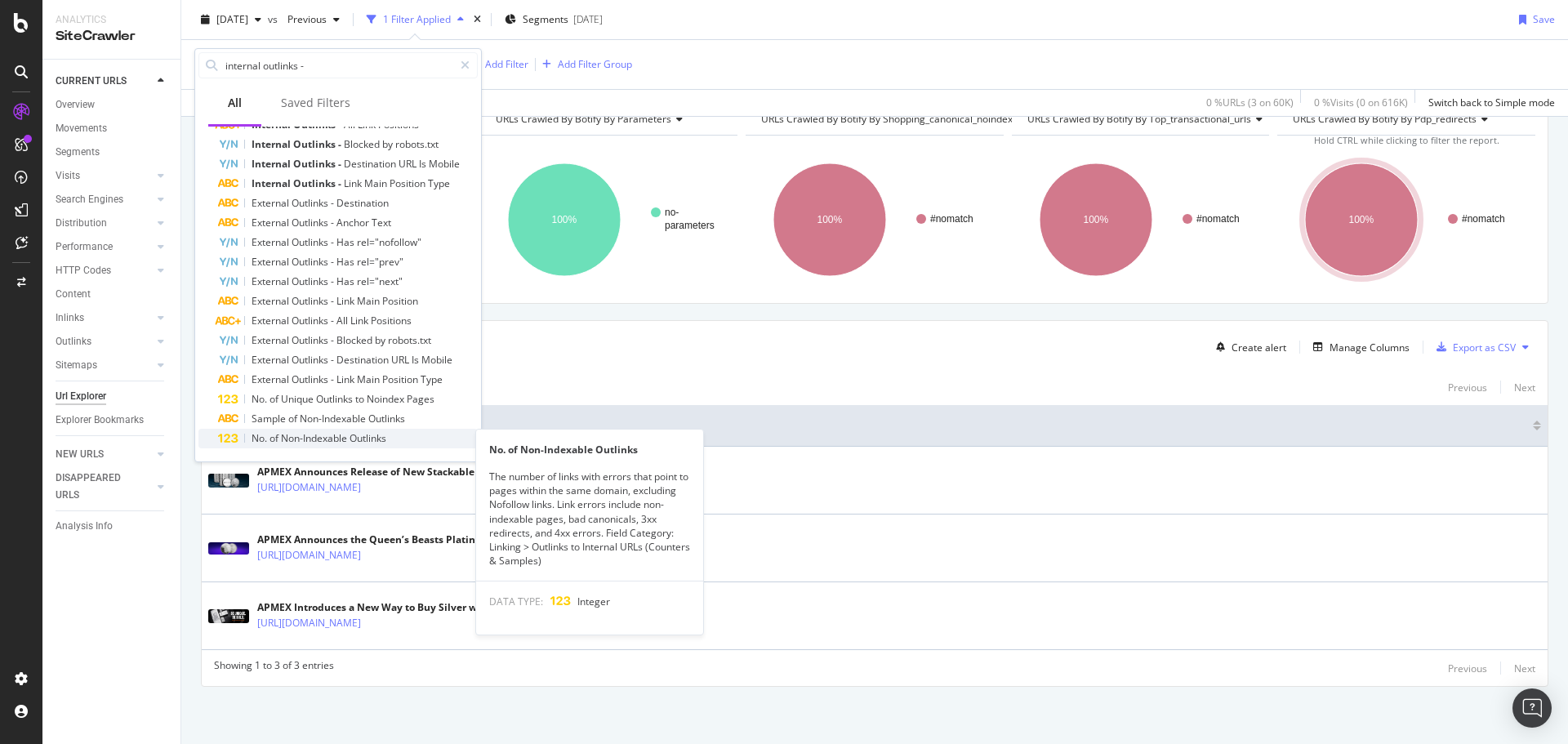
click at [342, 436] on span "Non-Indexable" at bounding box center [315, 438] width 69 height 14
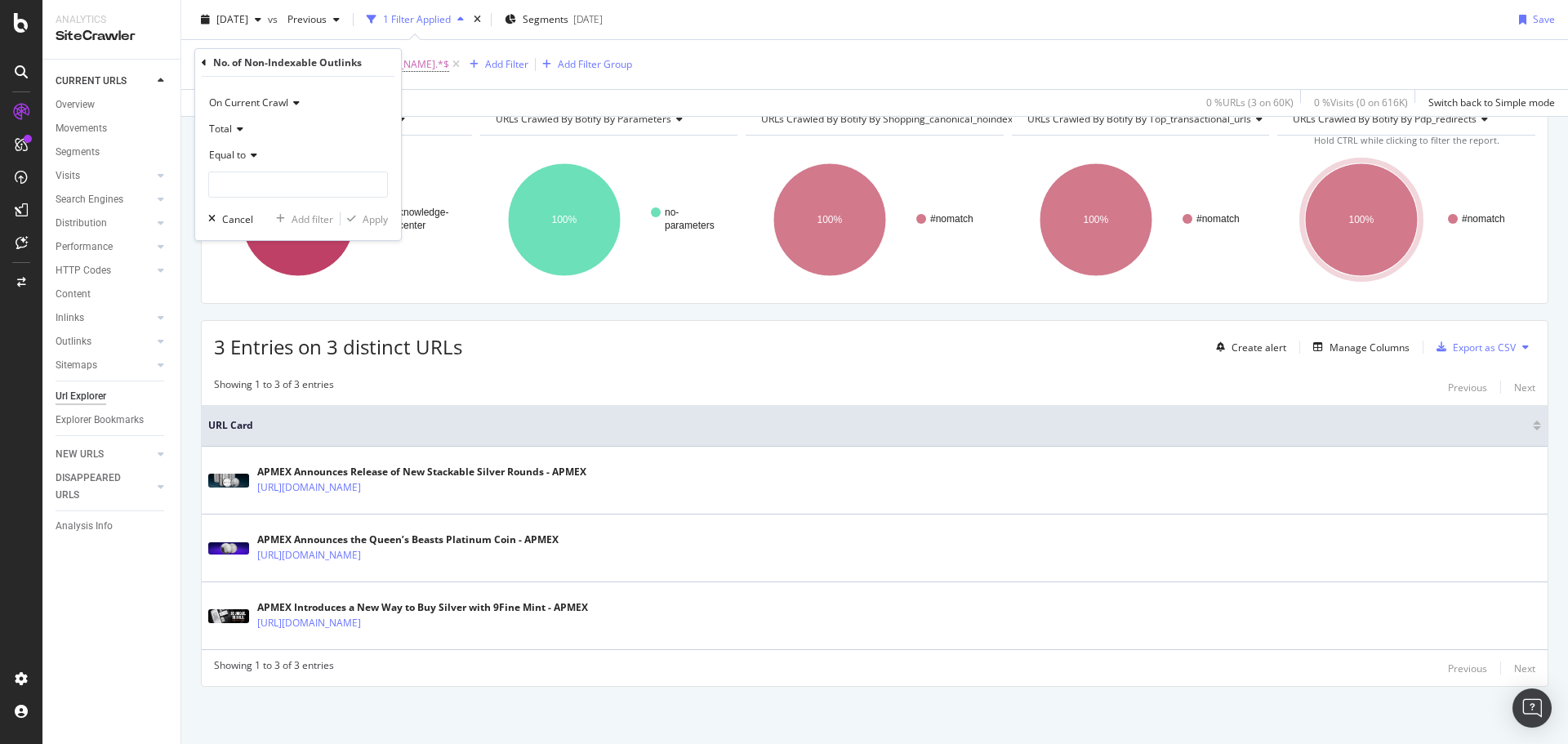
click at [251, 155] on icon at bounding box center [251, 154] width 11 height 9
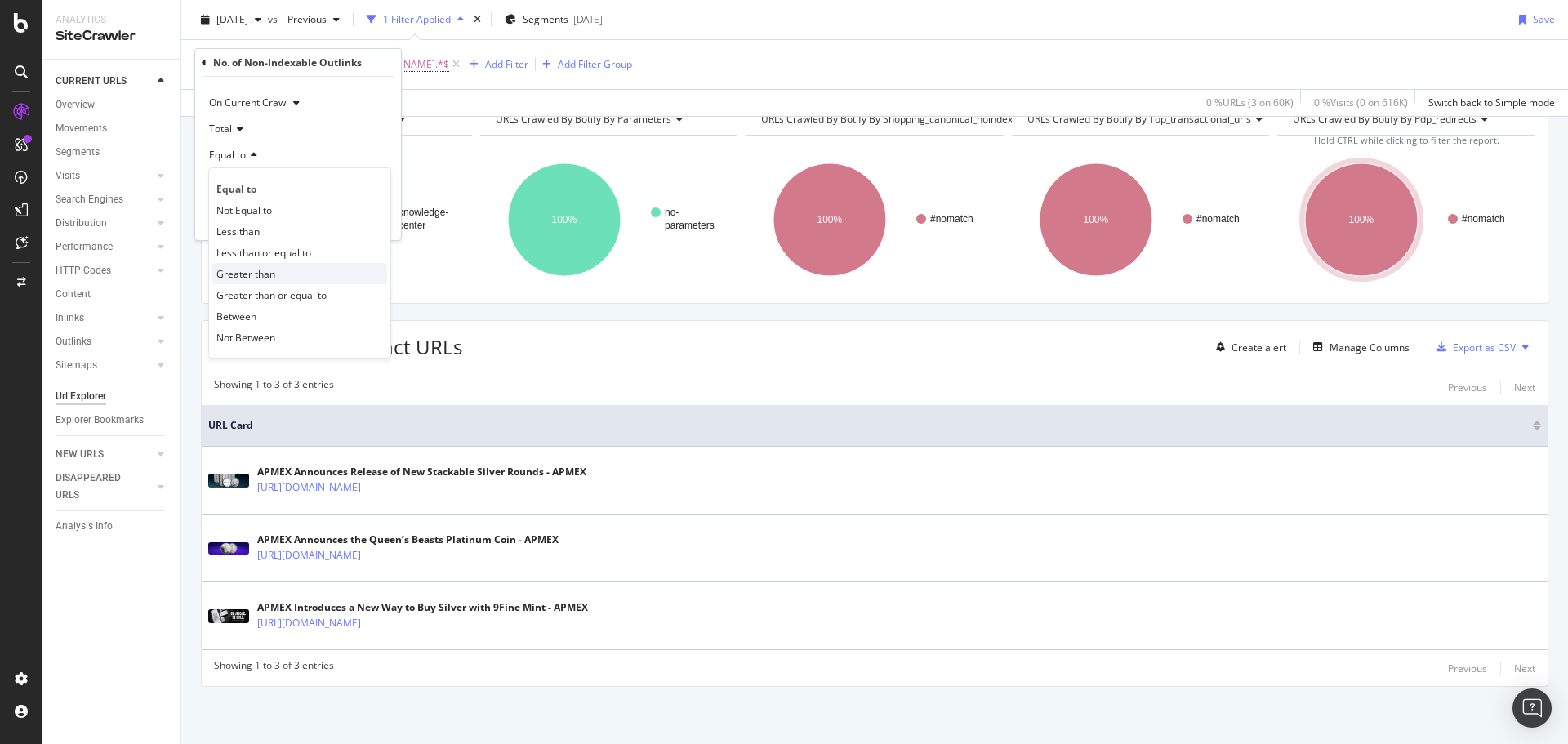
click at [262, 270] on span "Greater than" at bounding box center [245, 274] width 59 height 14
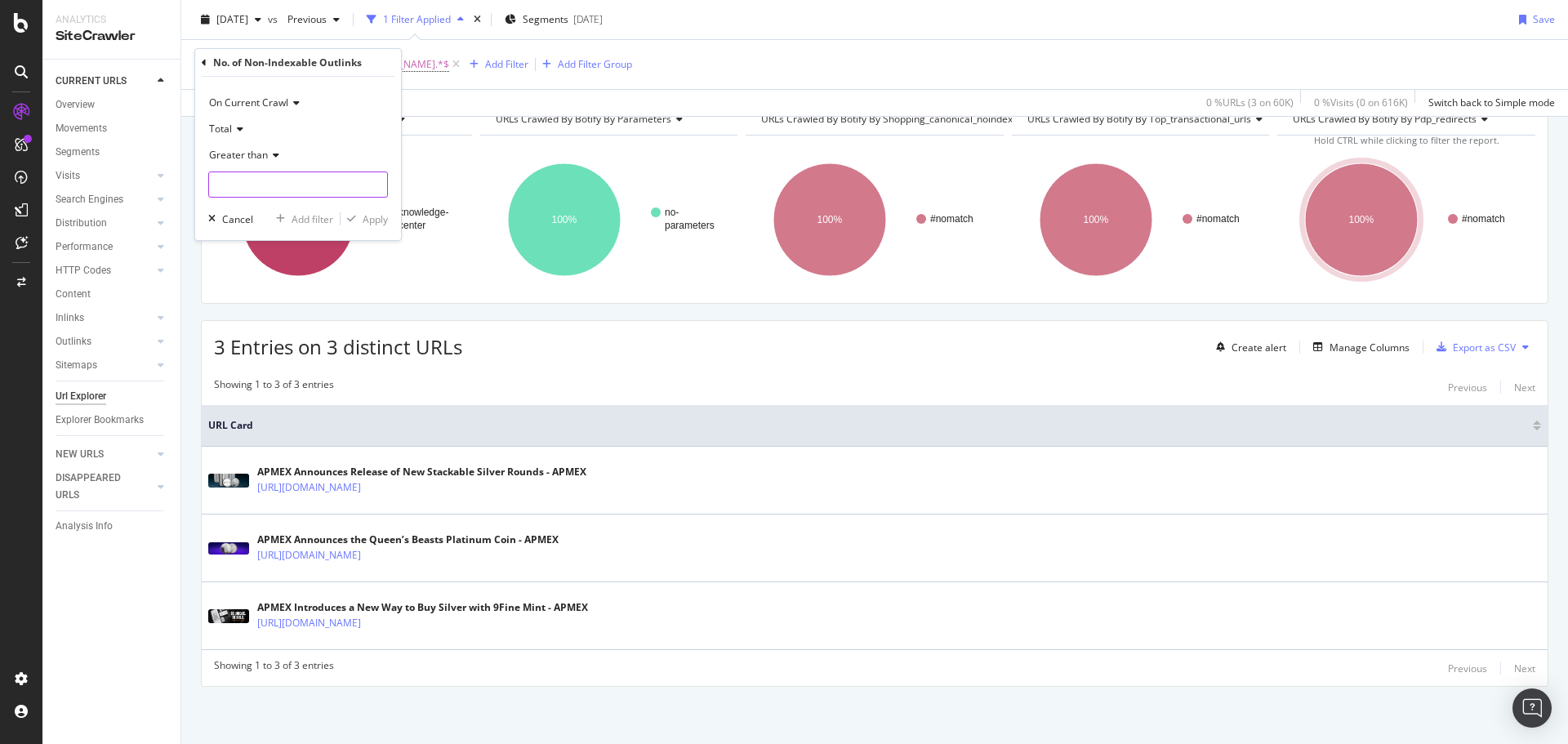
click at [262, 179] on input "number" at bounding box center [298, 184] width 179 height 26
type input "0"
click at [378, 221] on div "Apply" at bounding box center [376, 219] width 26 height 14
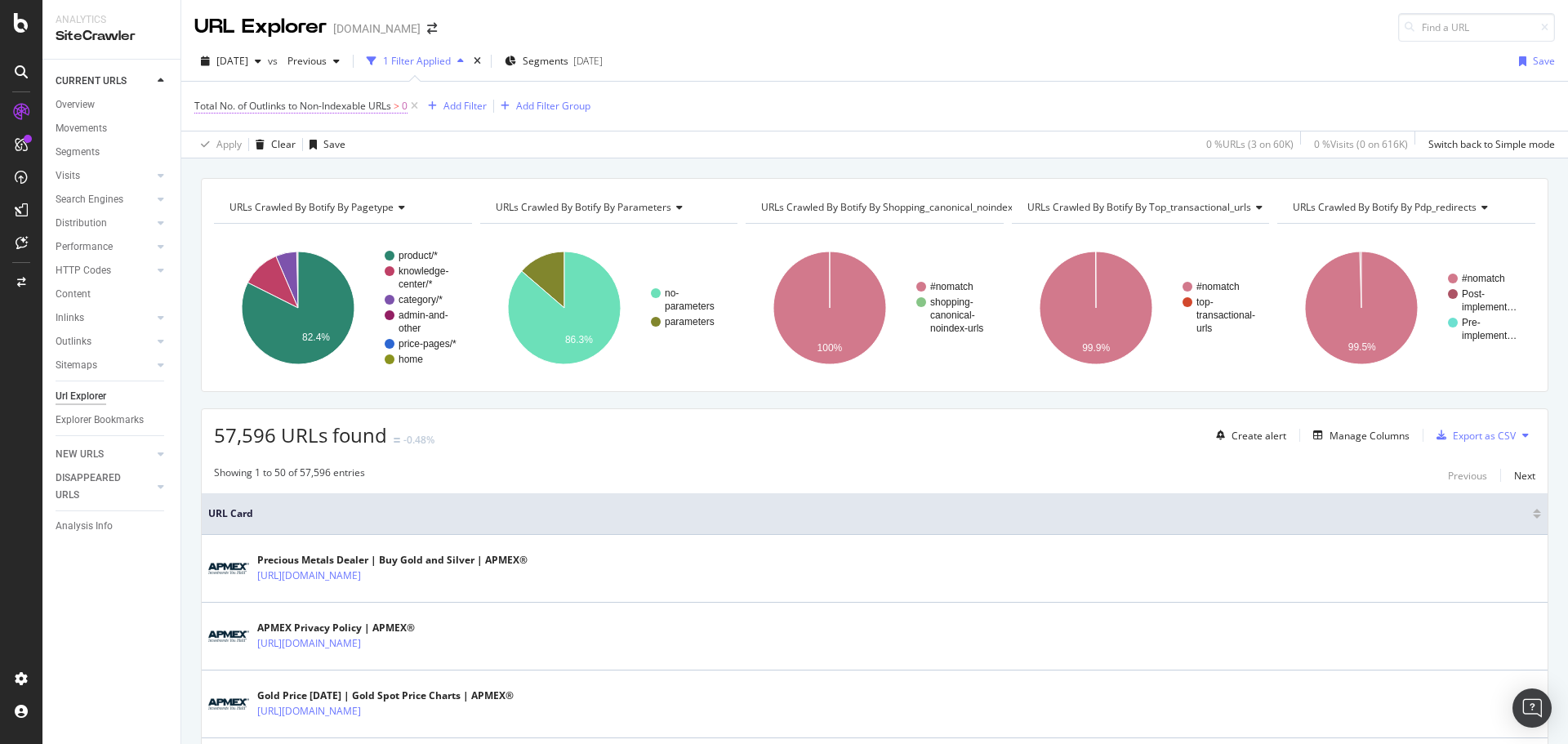
click at [364, 108] on span "Total No. of Outlinks to Non-Indexable URLs" at bounding box center [293, 106] width 197 height 14
click at [256, 194] on span "Greater than" at bounding box center [239, 197] width 59 height 14
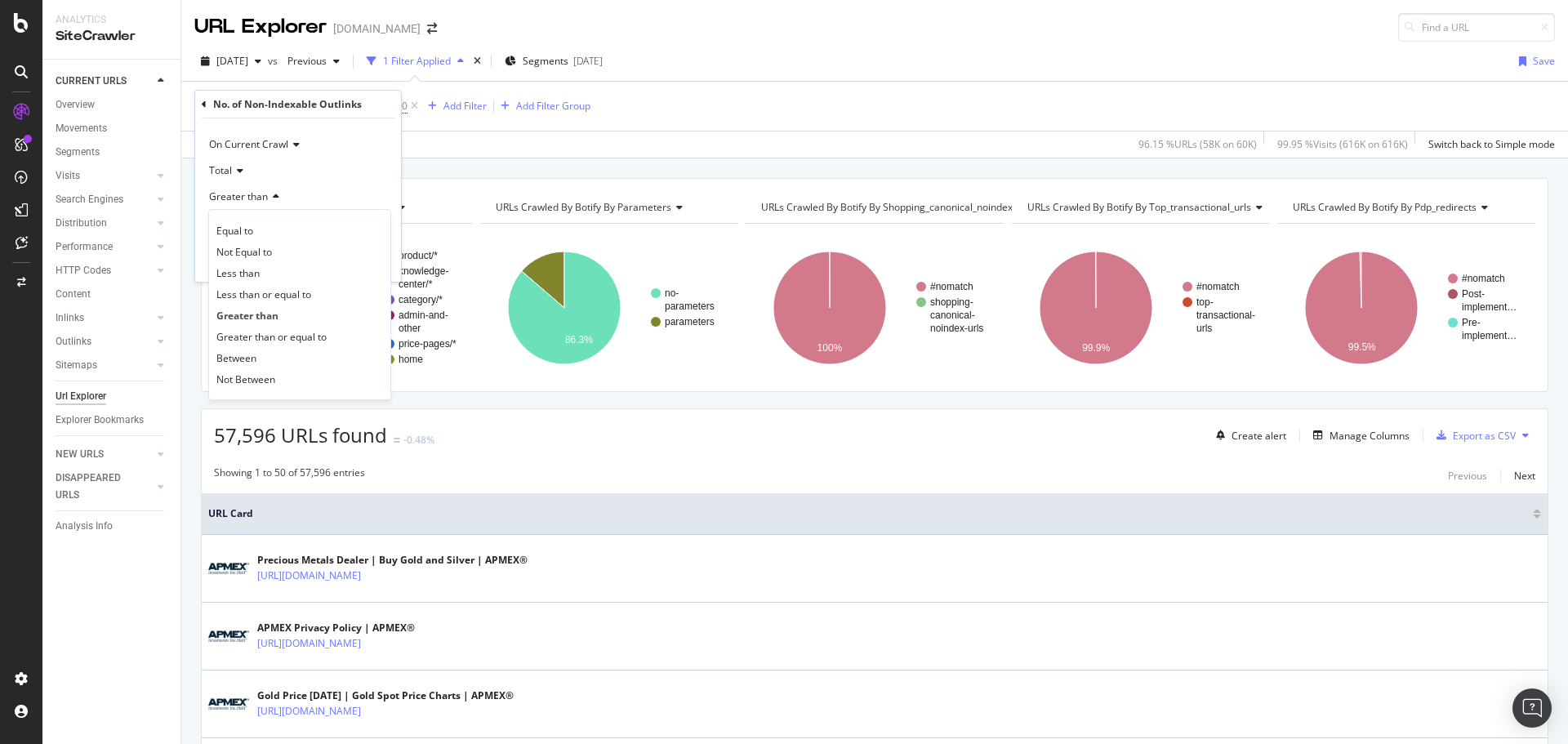
click at [260, 182] on div "Total" at bounding box center [298, 171] width 179 height 26
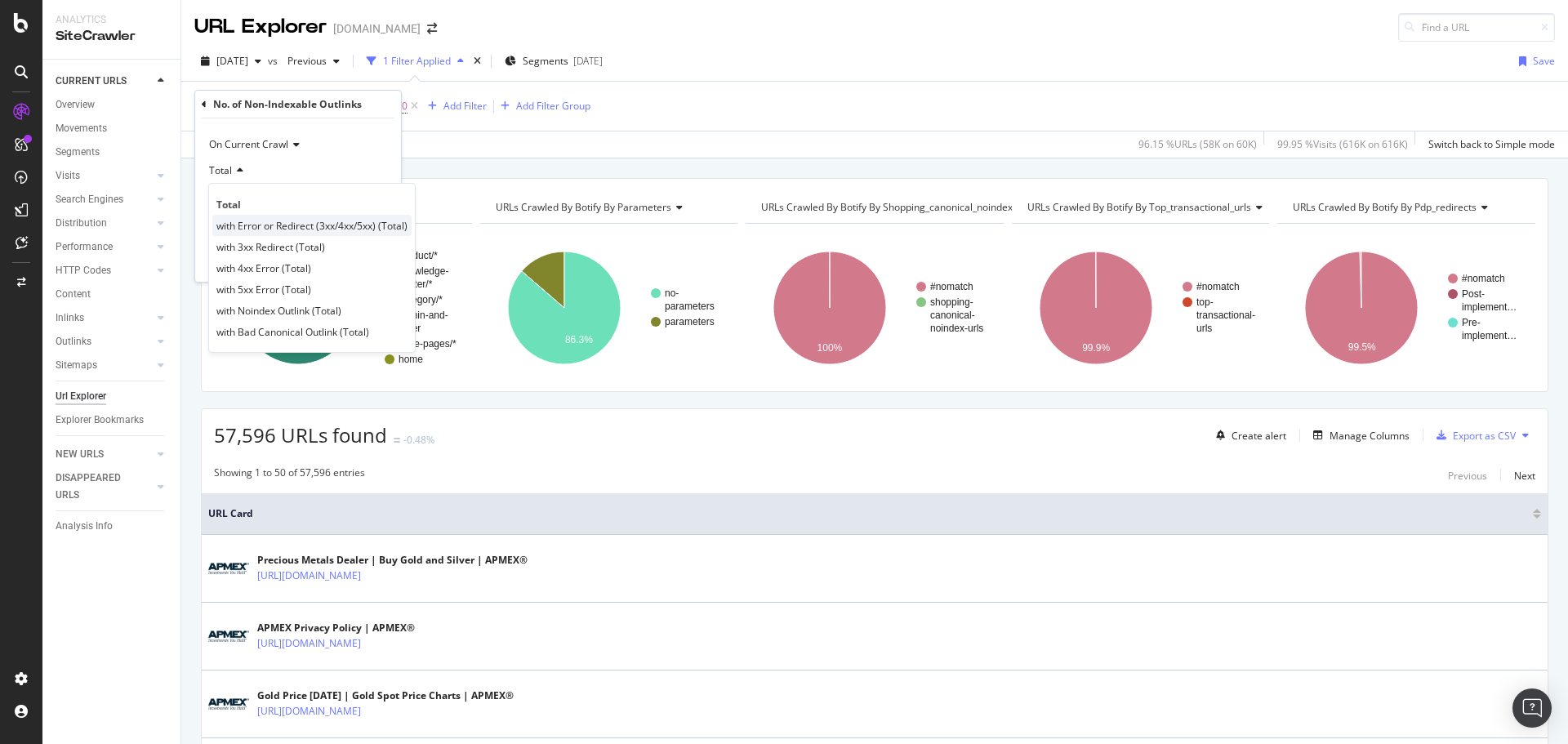
click at [266, 223] on span "with Error or Redirect (3xx/4xx/5xx) (Total)" at bounding box center [312, 226] width 191 height 14
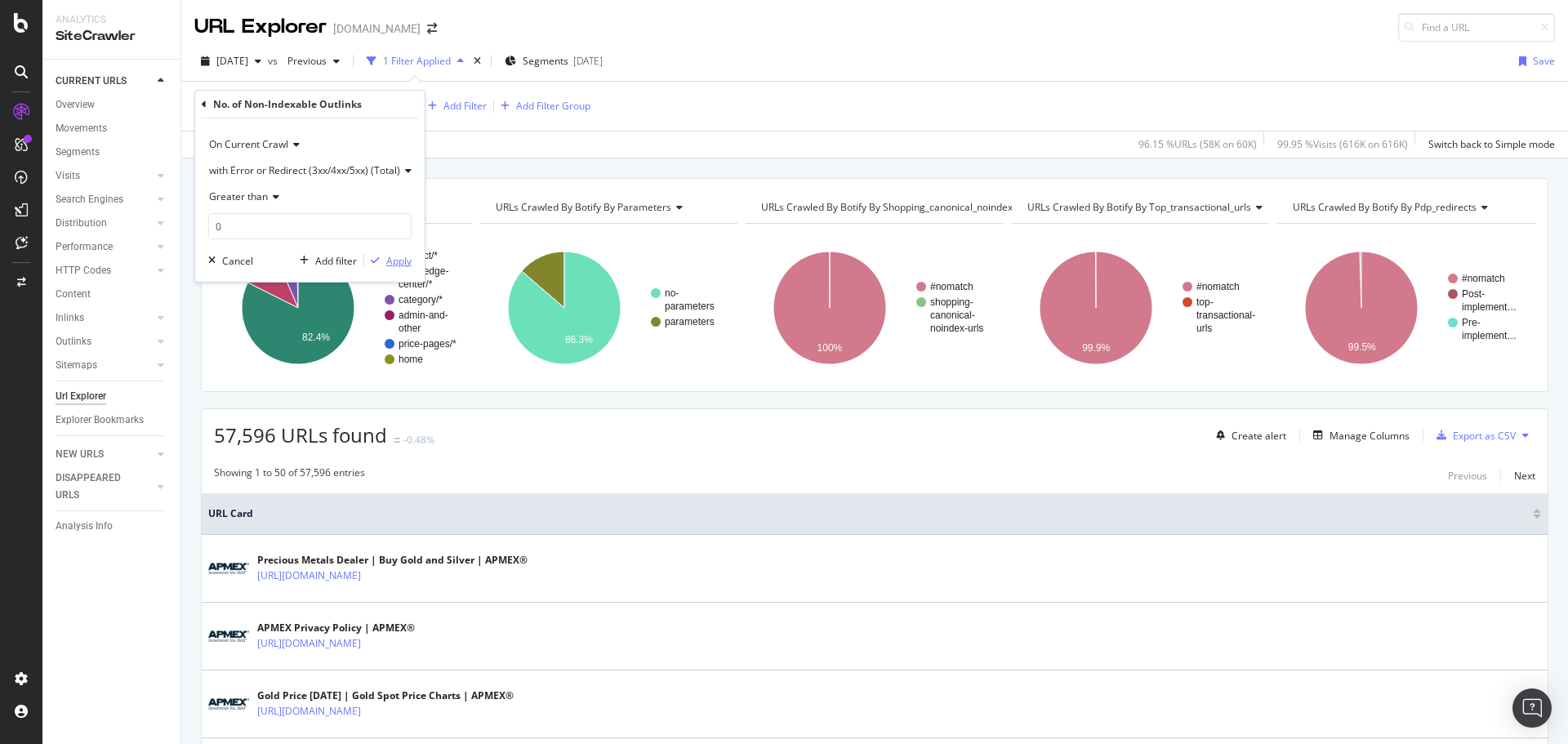
click at [388, 262] on div "Apply" at bounding box center [399, 261] width 26 height 14
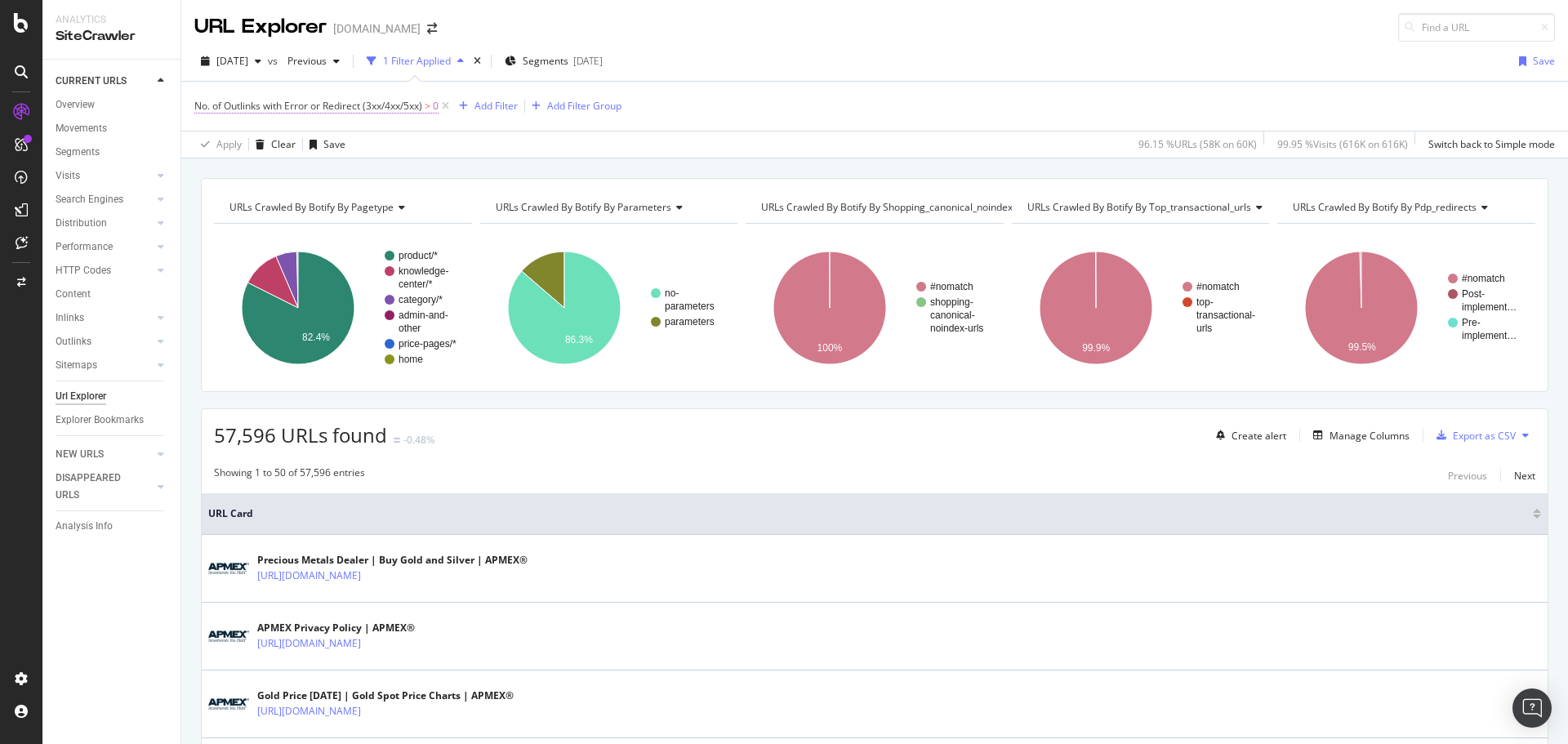
click at [377, 109] on span "No. of Outlinks with Error or Redirect (3xx/4xx/5xx)" at bounding box center [309, 106] width 228 height 14
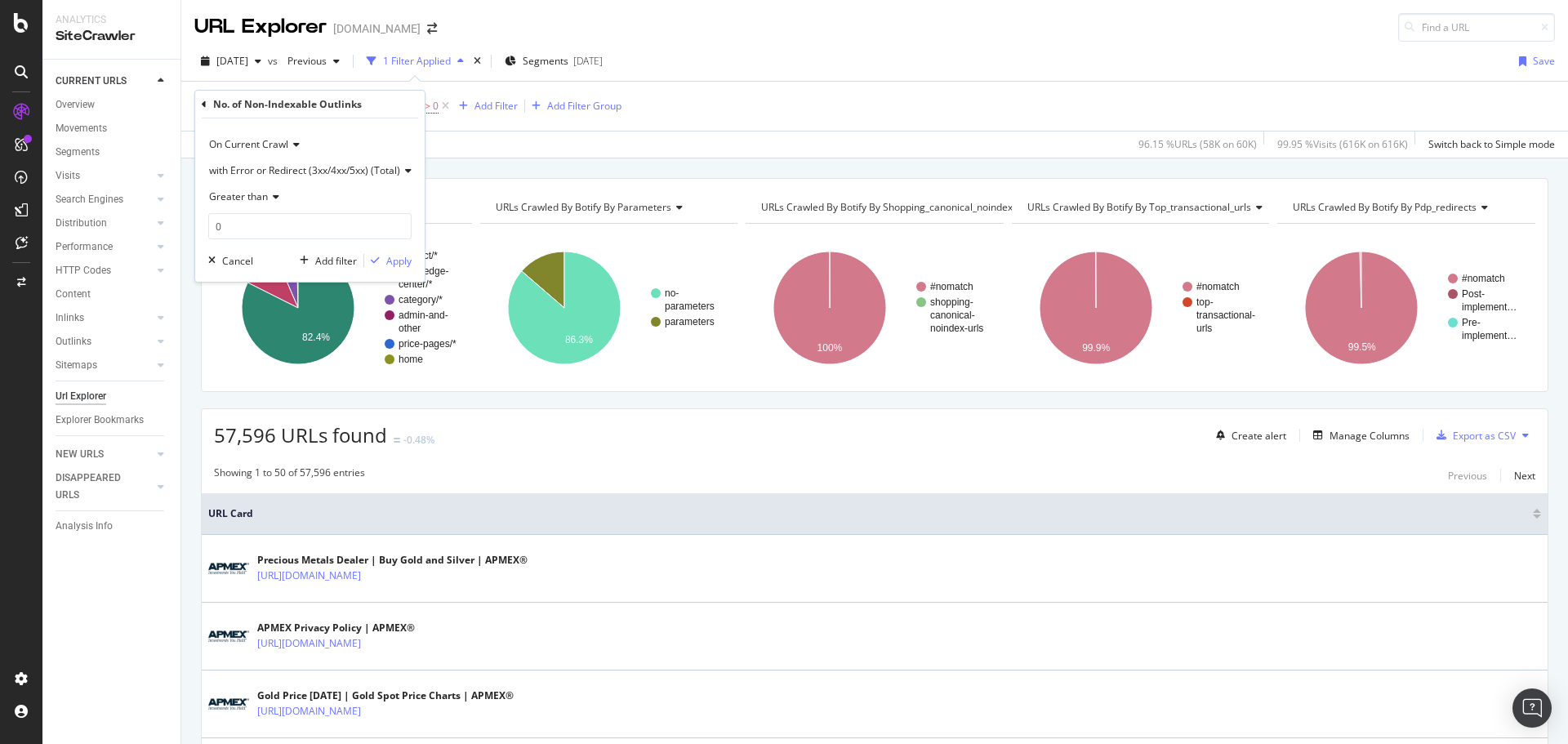
click at [271, 172] on span "with Error or Redirect (3xx/4xx/5xx) (Total)" at bounding box center [305, 170] width 191 height 14
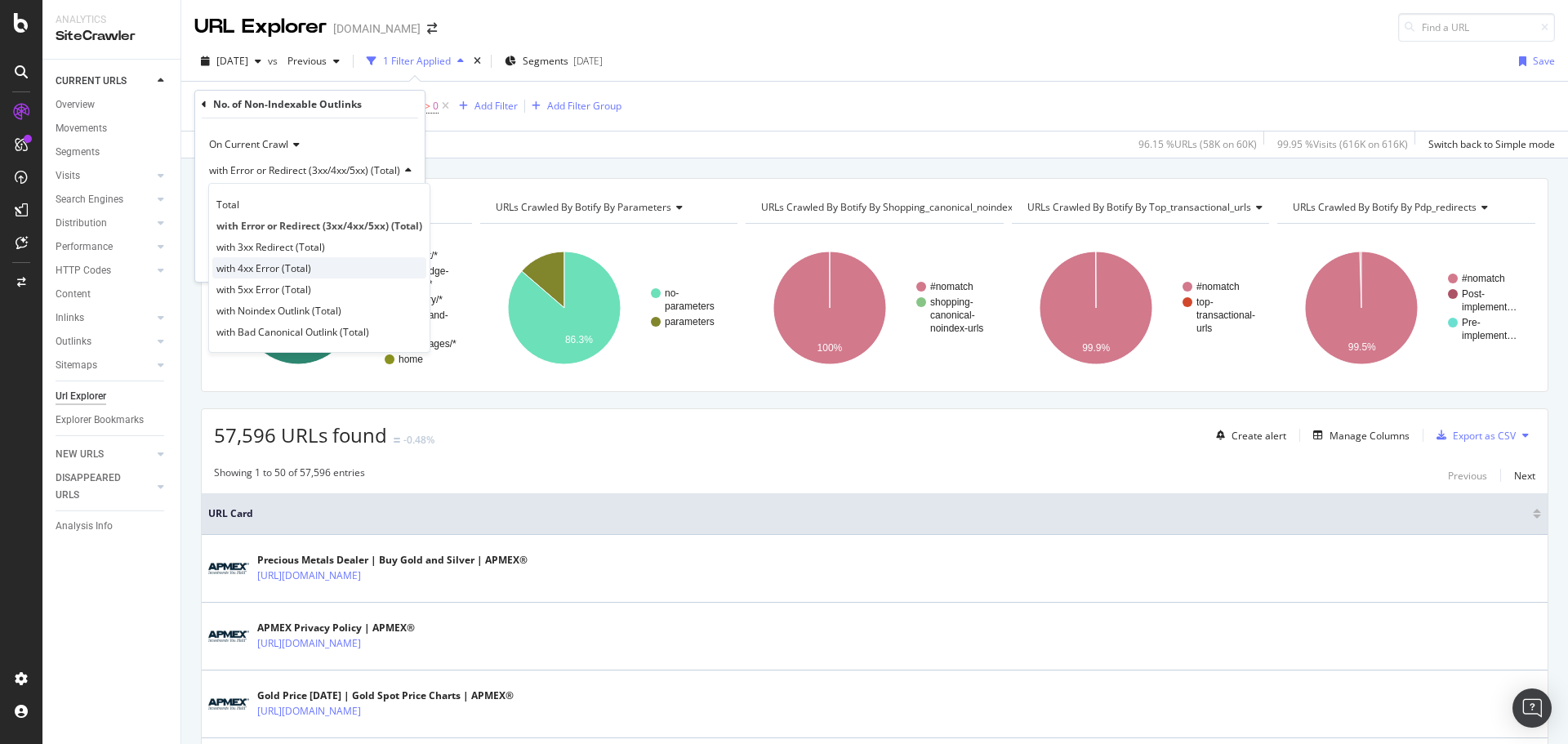
click at [275, 269] on span "with 4xx Error (Total)" at bounding box center [263, 269] width 94 height 14
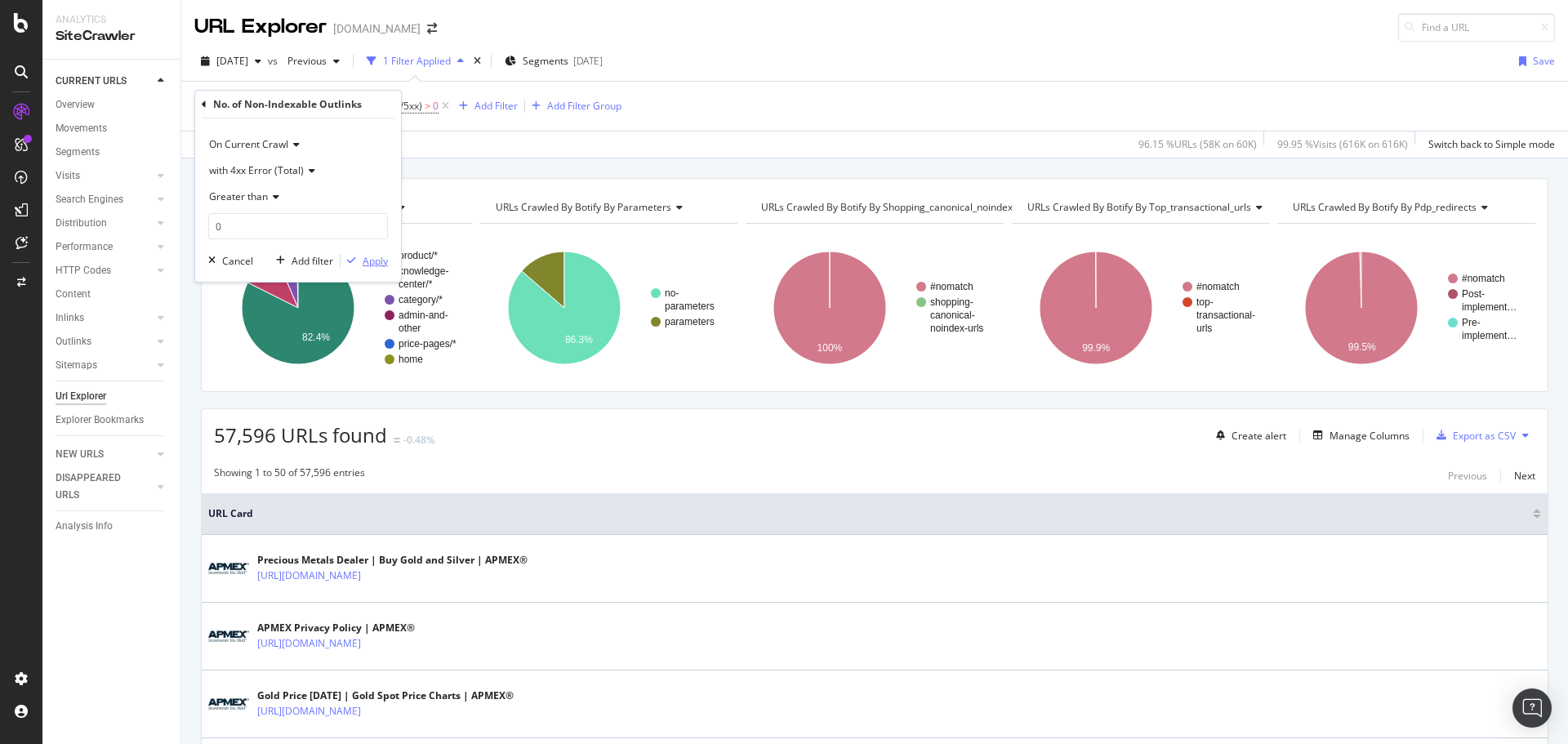
click at [380, 262] on div "Apply" at bounding box center [376, 261] width 26 height 14
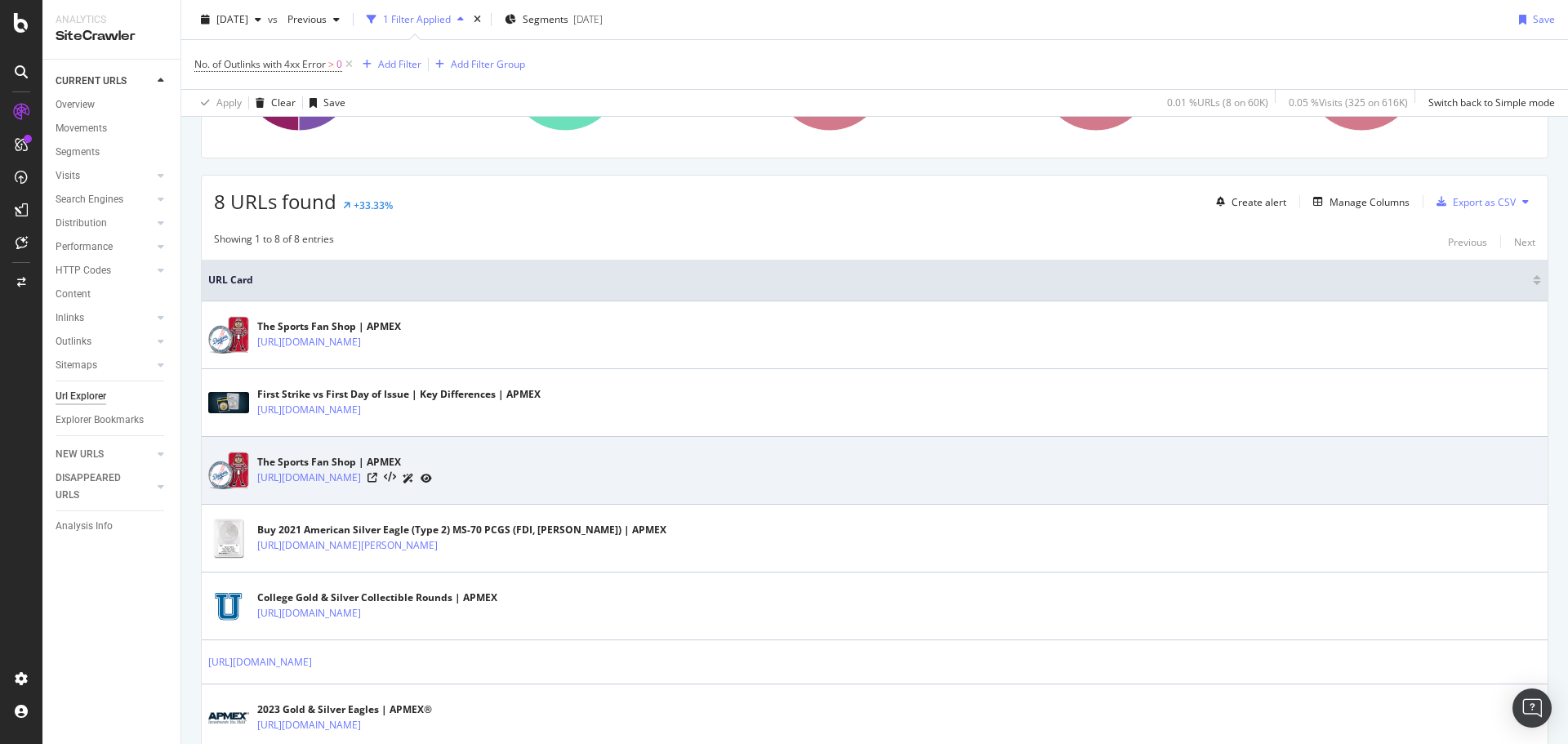
scroll to position [76, 0]
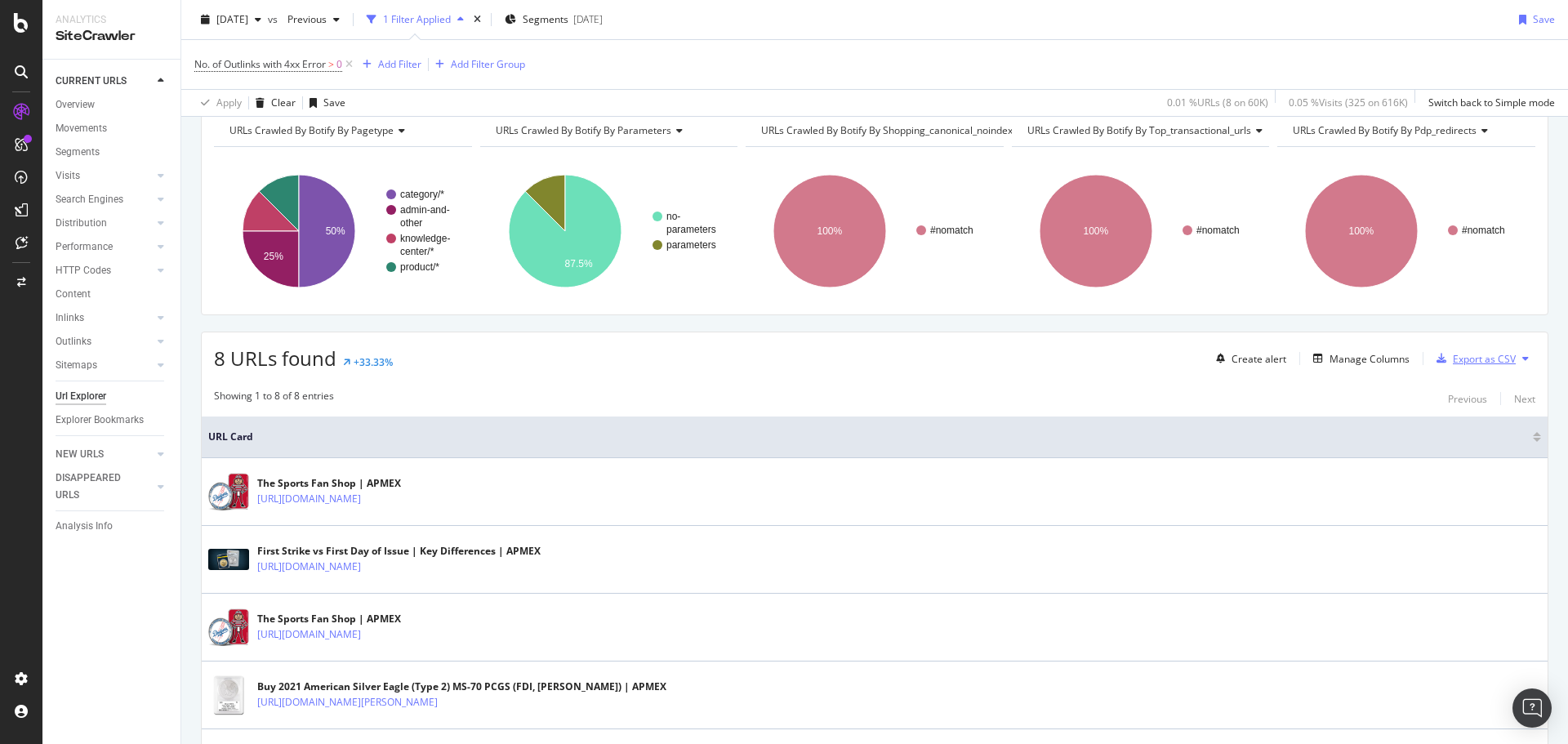
click at [1474, 362] on div "Export as CSV" at bounding box center [1484, 359] width 63 height 14
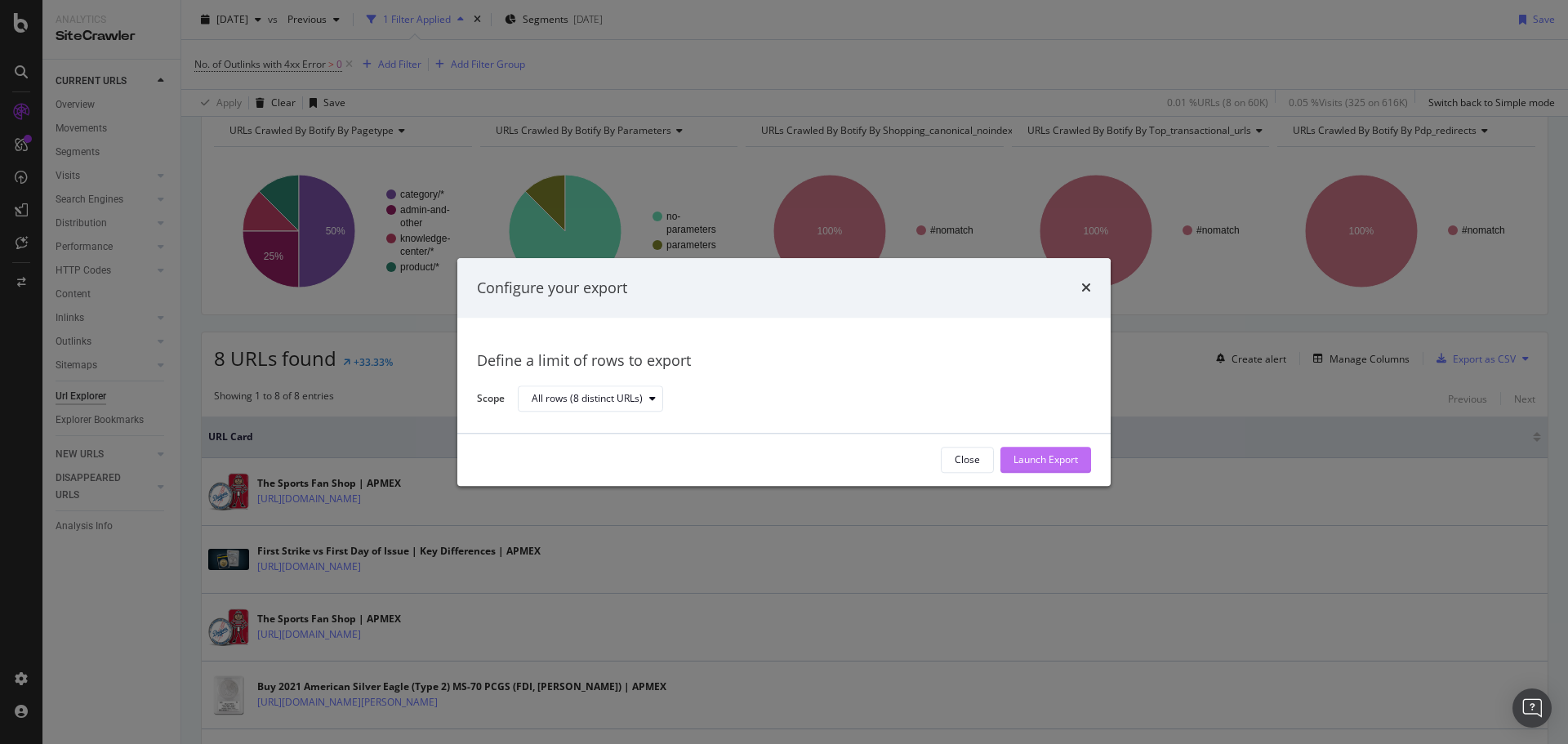
click at [1056, 461] on div "Launch Export" at bounding box center [1045, 460] width 64 height 14
